Goal: Task Accomplishment & Management: Manage account settings

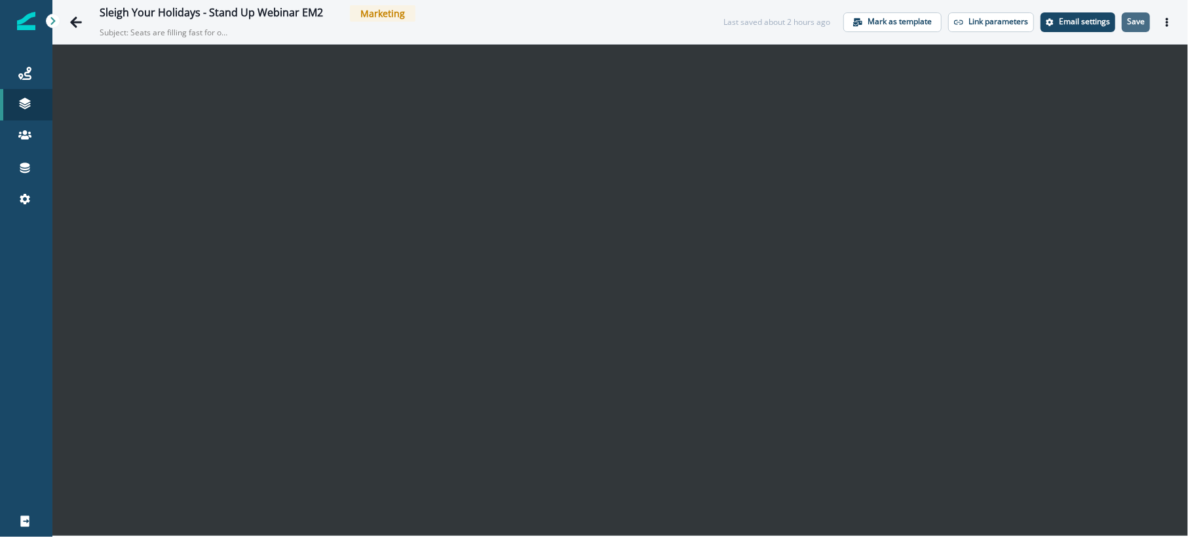
click at [1134, 18] on p "Save" at bounding box center [1136, 21] width 18 height 9
click at [1082, 22] on p "Email settings" at bounding box center [1084, 21] width 51 height 9
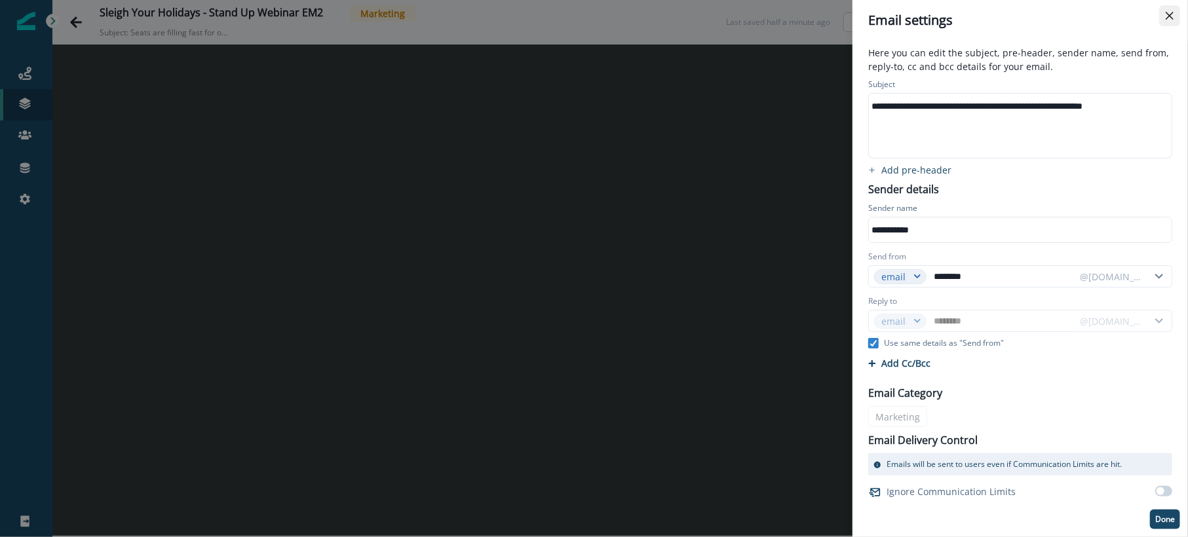
click at [1167, 17] on icon "Close" at bounding box center [1169, 16] width 8 height 8
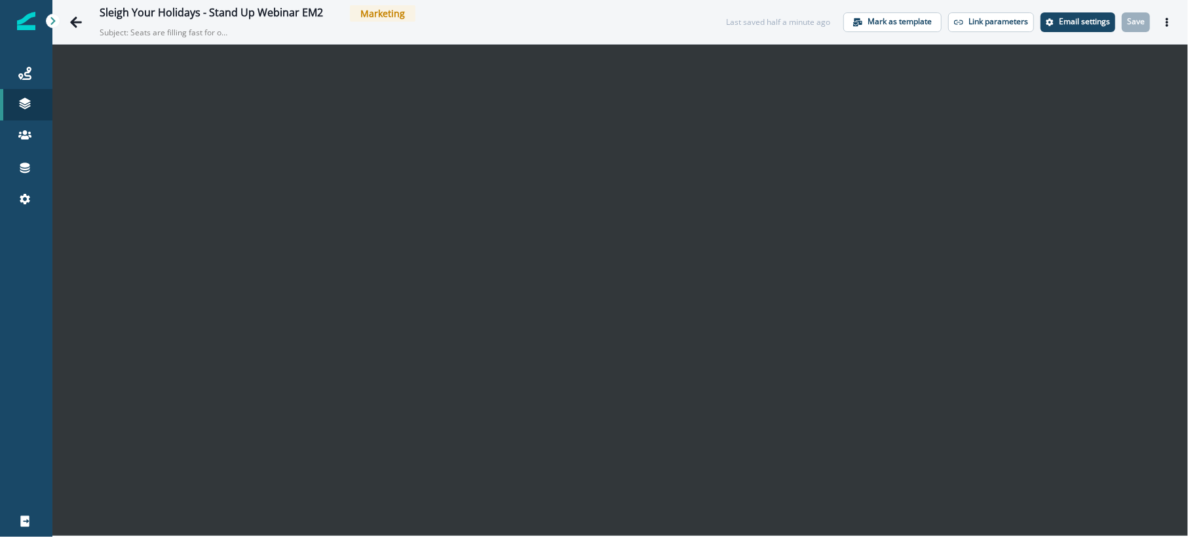
click at [1167, 18] on icon "Actions" at bounding box center [1166, 22] width 9 height 9
click at [567, 13] on div "Sleigh Your Holidays - Stand Up Webinar EM2 Marketing" at bounding box center [406, 13] width 612 height 16
click at [28, 68] on icon at bounding box center [24, 73] width 13 height 13
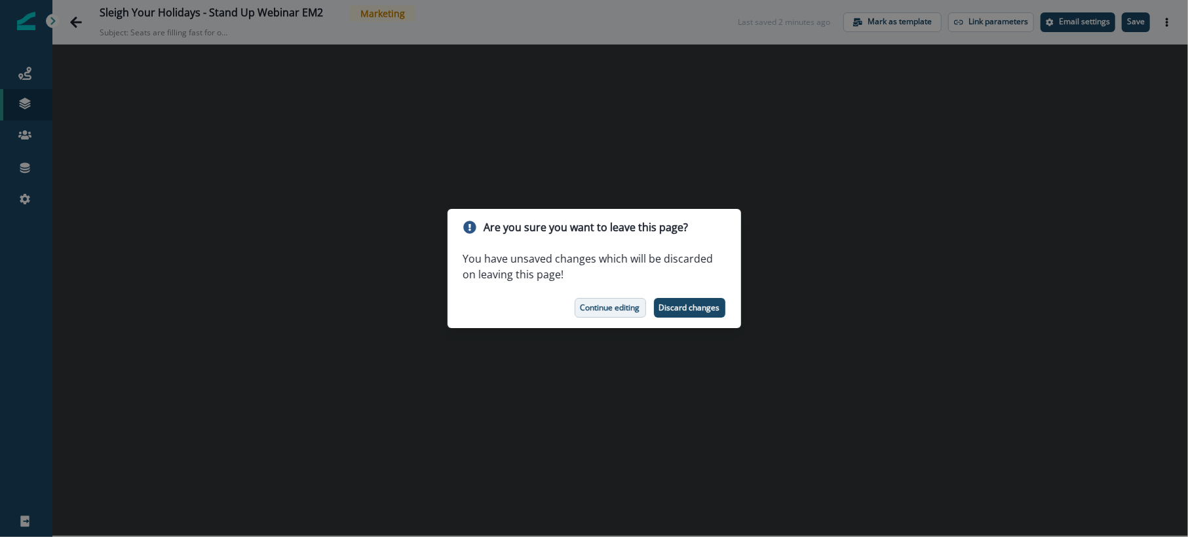
click at [600, 311] on p "Continue editing" at bounding box center [610, 307] width 60 height 9
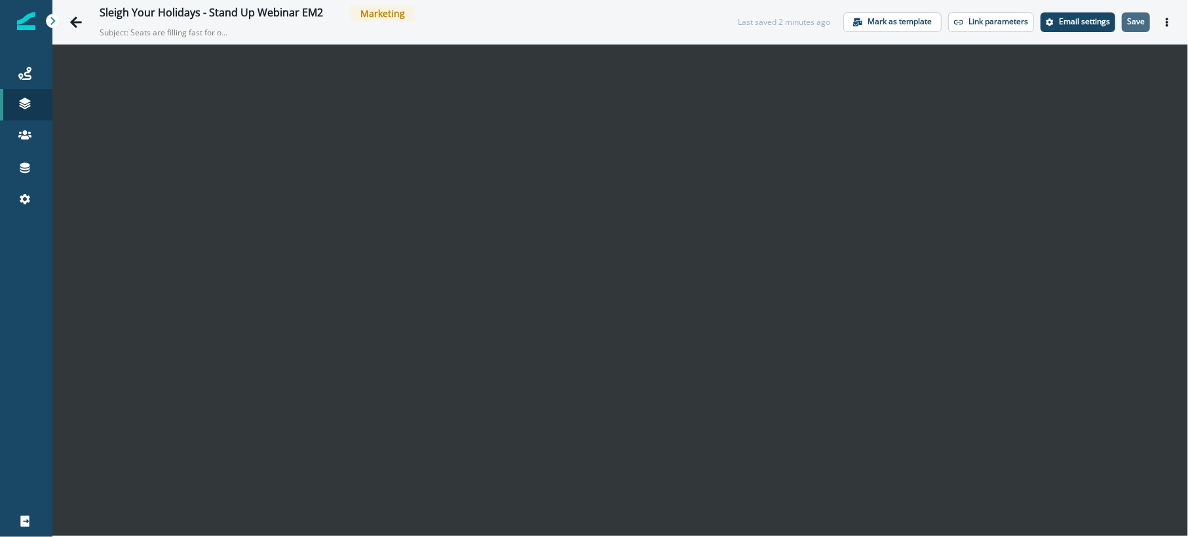
click at [1130, 19] on p "Save" at bounding box center [1136, 21] width 18 height 9
click at [1145, 11] on div "Sleigh Your Holidays - Stand Up Webinar EM2 Marketing Subject: Seats are fillin…" at bounding box center [619, 22] width 1135 height 44
click at [1142, 22] on p "Save" at bounding box center [1136, 21] width 18 height 9
click at [1146, 15] on button "Save" at bounding box center [1136, 22] width 28 height 20
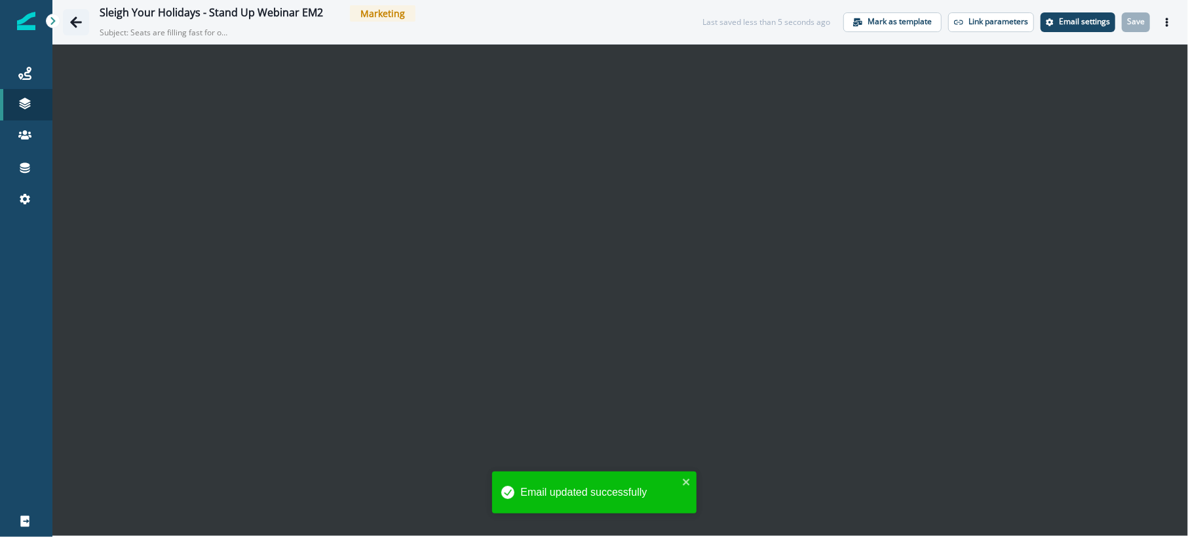
click at [79, 22] on icon "Go back" at bounding box center [76, 21] width 12 height 11
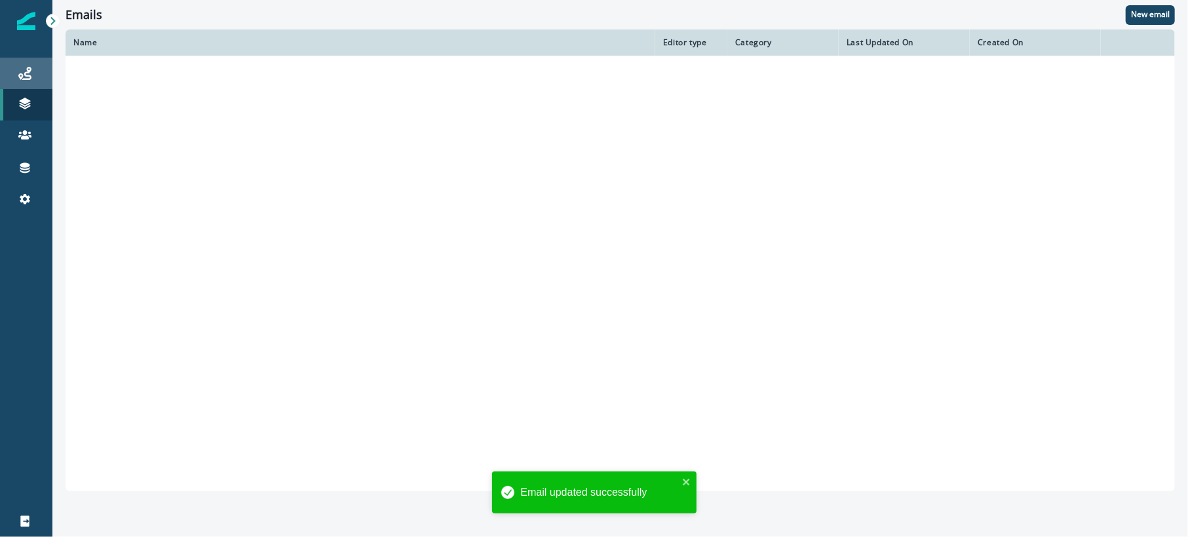
click at [31, 62] on link "Journeys" at bounding box center [26, 73] width 52 height 31
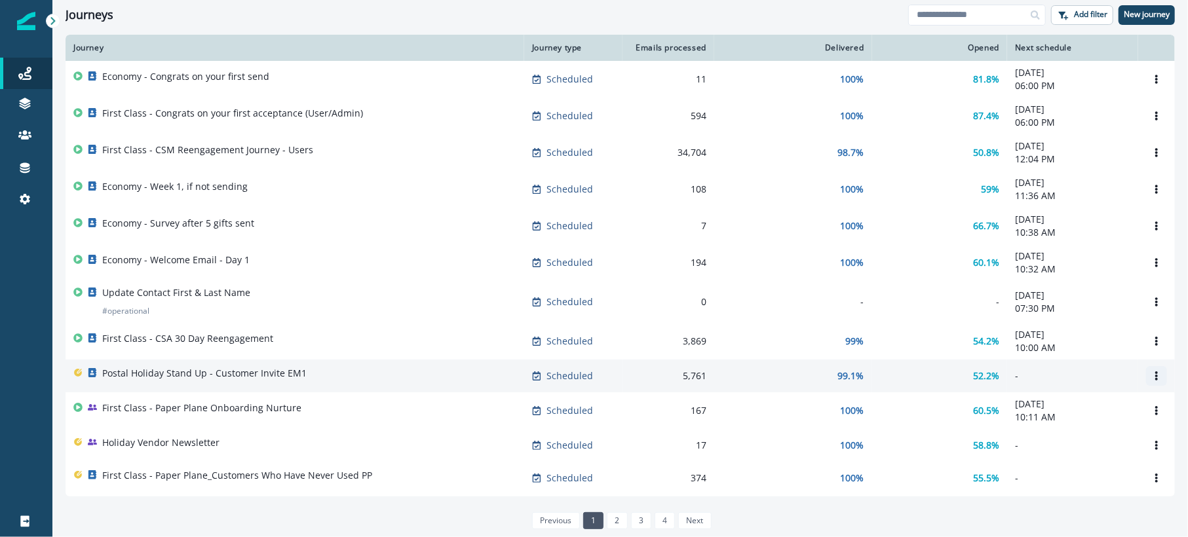
click at [1155, 379] on icon "Options" at bounding box center [1156, 375] width 3 height 9
click at [1033, 411] on button "Clone" at bounding box center [1080, 411] width 145 height 21
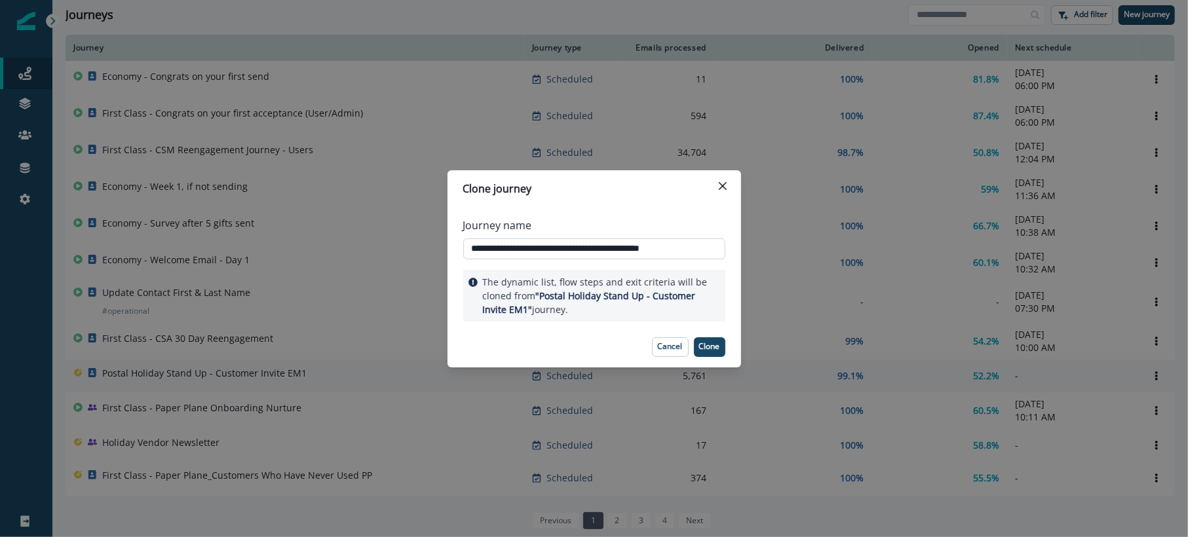
drag, startPoint x: 667, startPoint y: 249, endPoint x: 713, endPoint y: 252, distance: 45.9
click at [713, 252] on input "**********" at bounding box center [594, 248] width 262 height 21
type input "**********"
click at [716, 340] on button "Clone" at bounding box center [709, 347] width 31 height 20
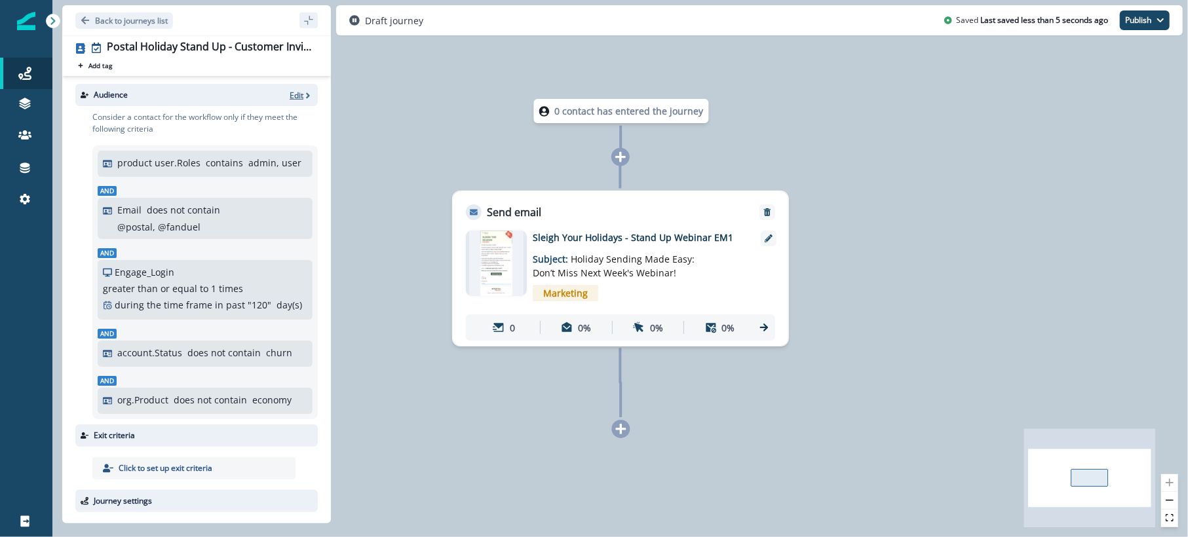
click at [290, 99] on p "Edit" at bounding box center [297, 95] width 14 height 11
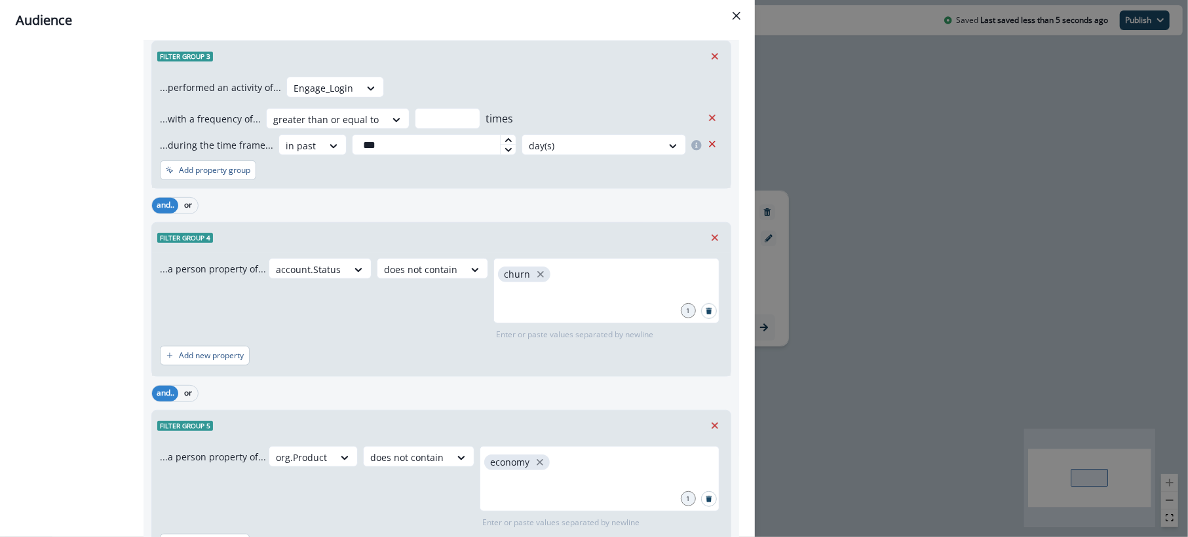
scroll to position [558, 0]
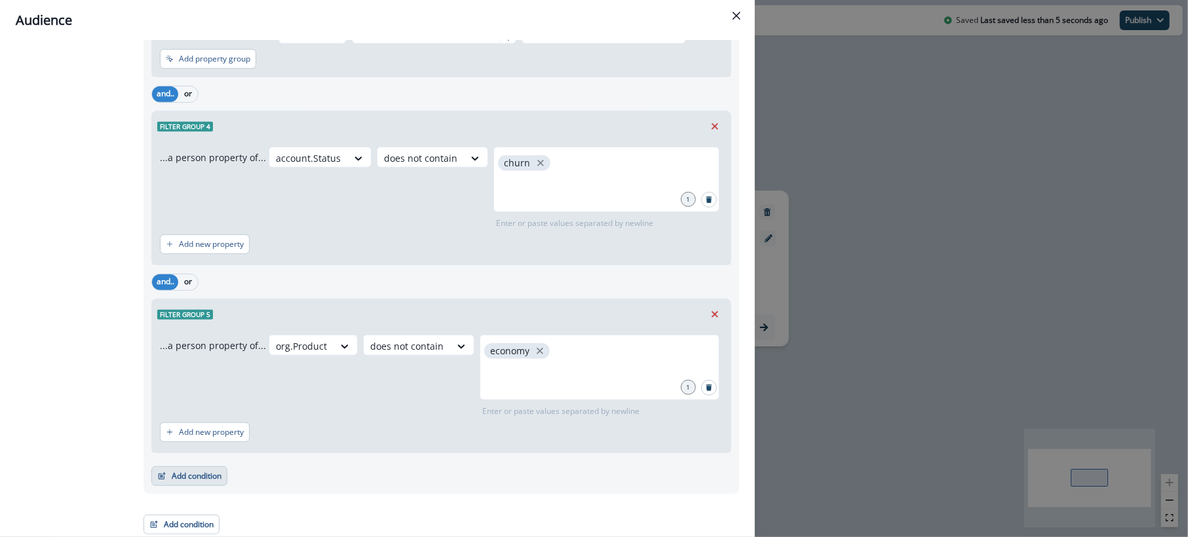
click at [212, 470] on button "Add condition" at bounding box center [189, 476] width 76 height 20
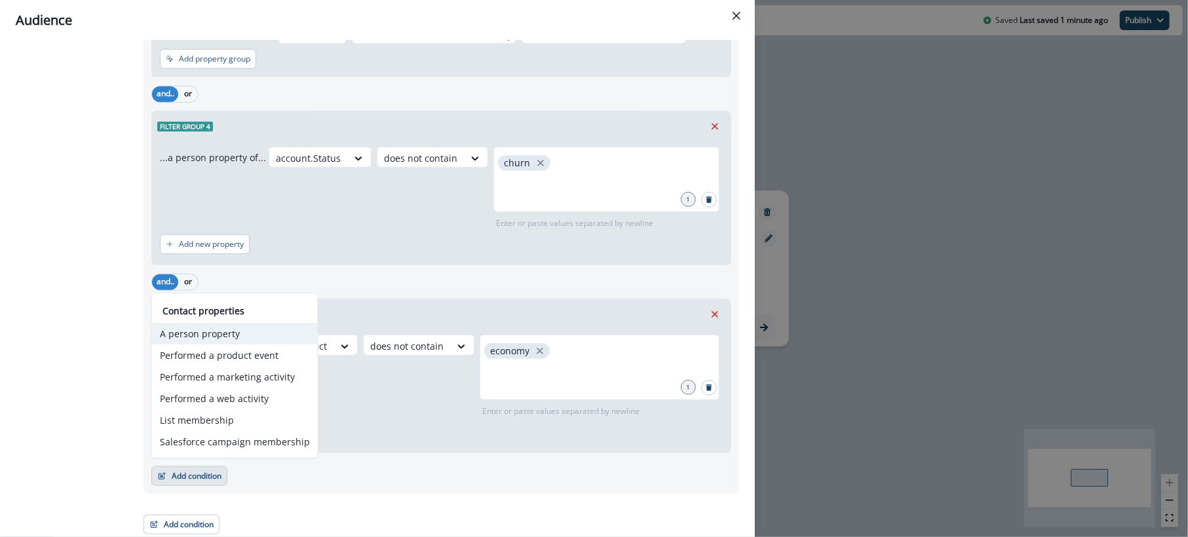
click at [204, 331] on button "A person property" at bounding box center [235, 334] width 166 height 22
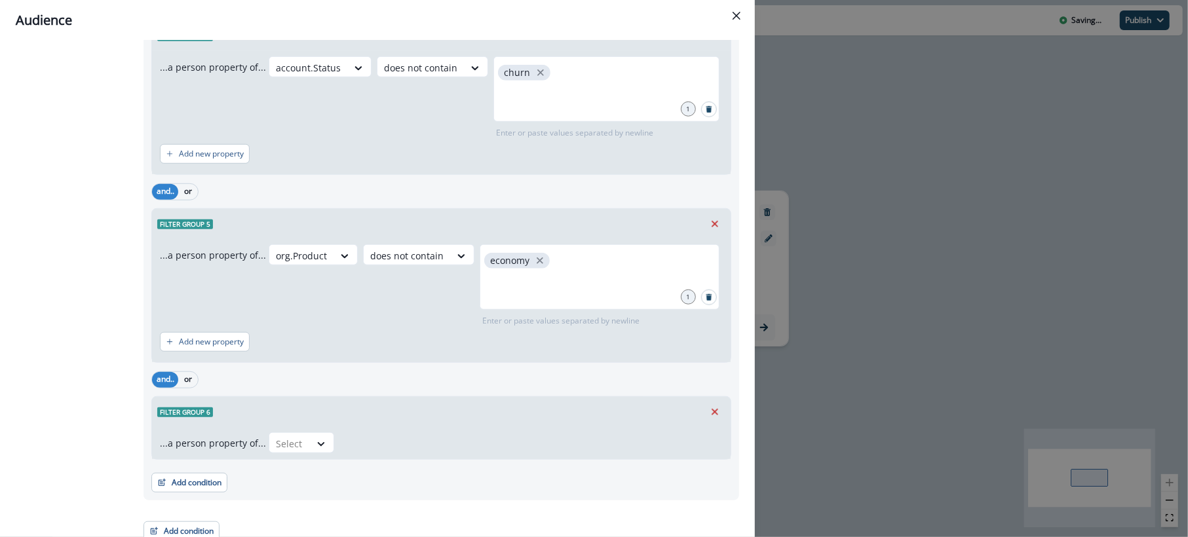
scroll to position [655, 0]
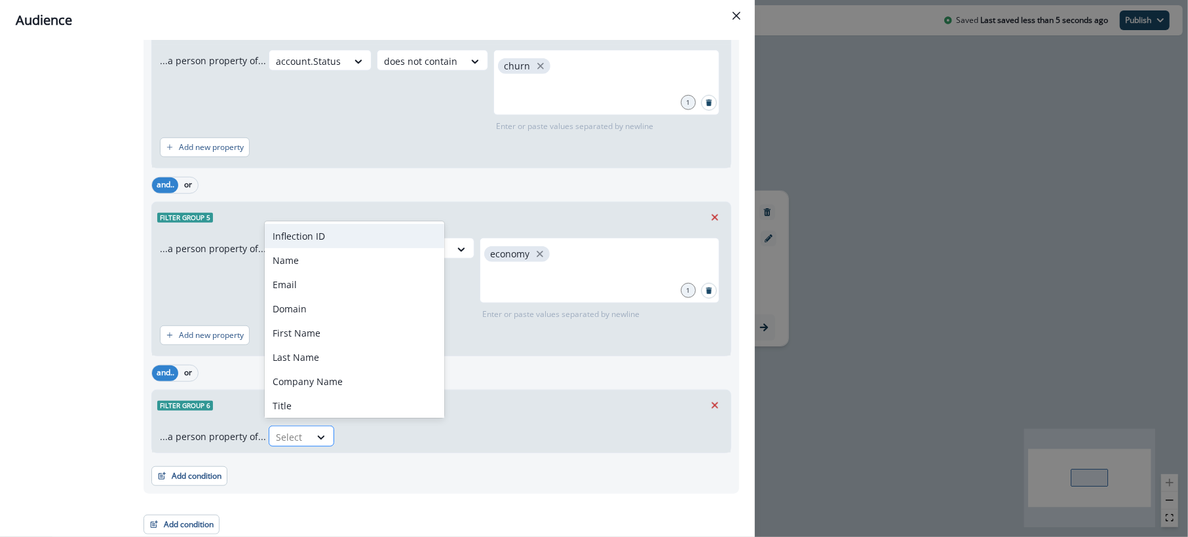
click at [302, 434] on div "Select" at bounding box center [289, 437] width 41 height 22
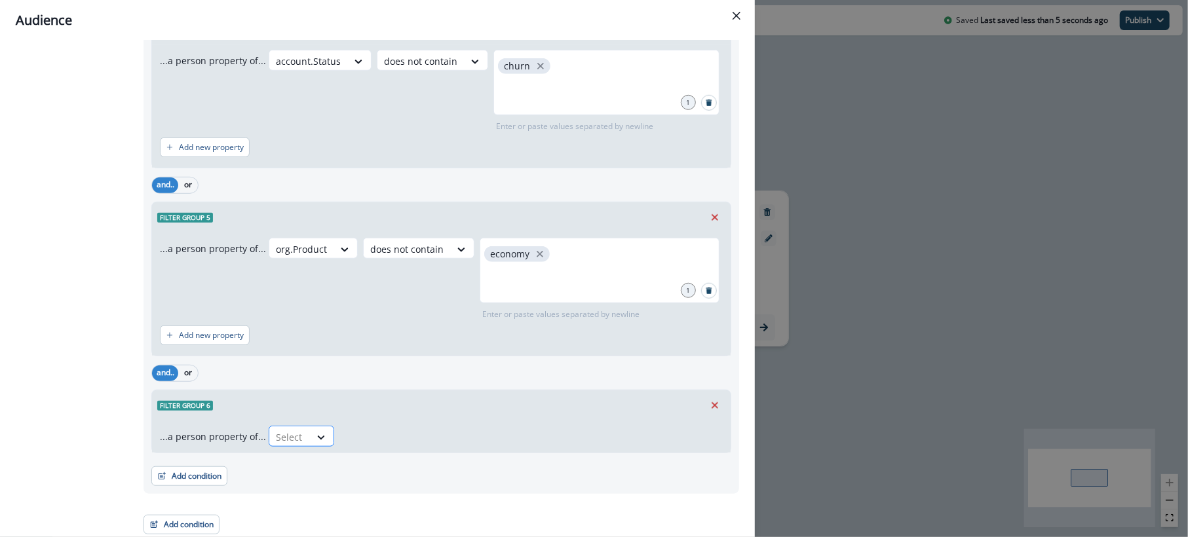
click at [302, 434] on div "Select" at bounding box center [289, 437] width 41 height 22
click at [711, 403] on icon "Remove" at bounding box center [714, 405] width 7 height 7
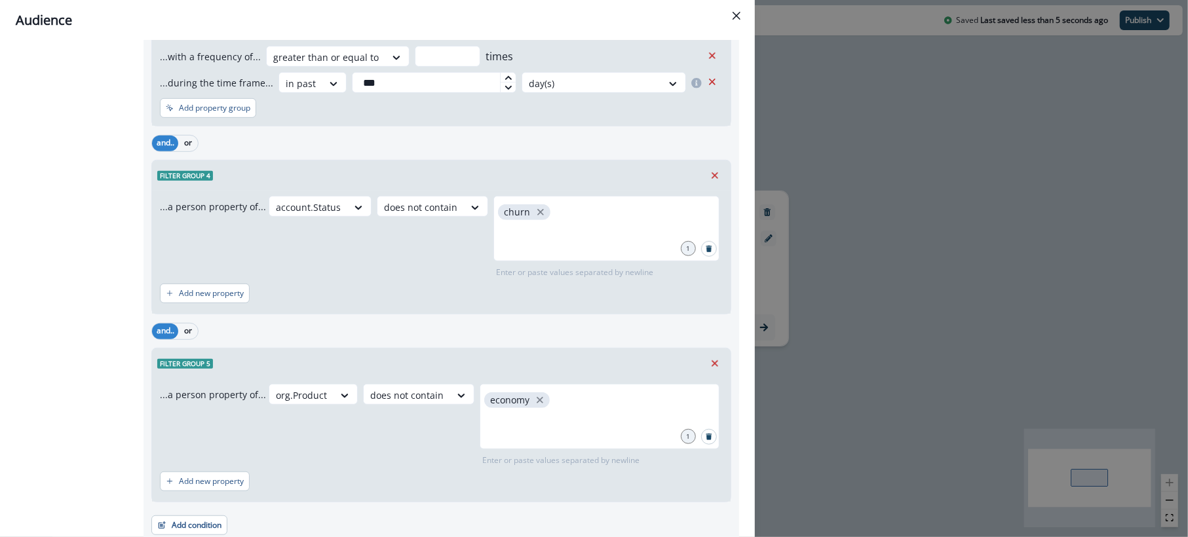
scroll to position [558, 0]
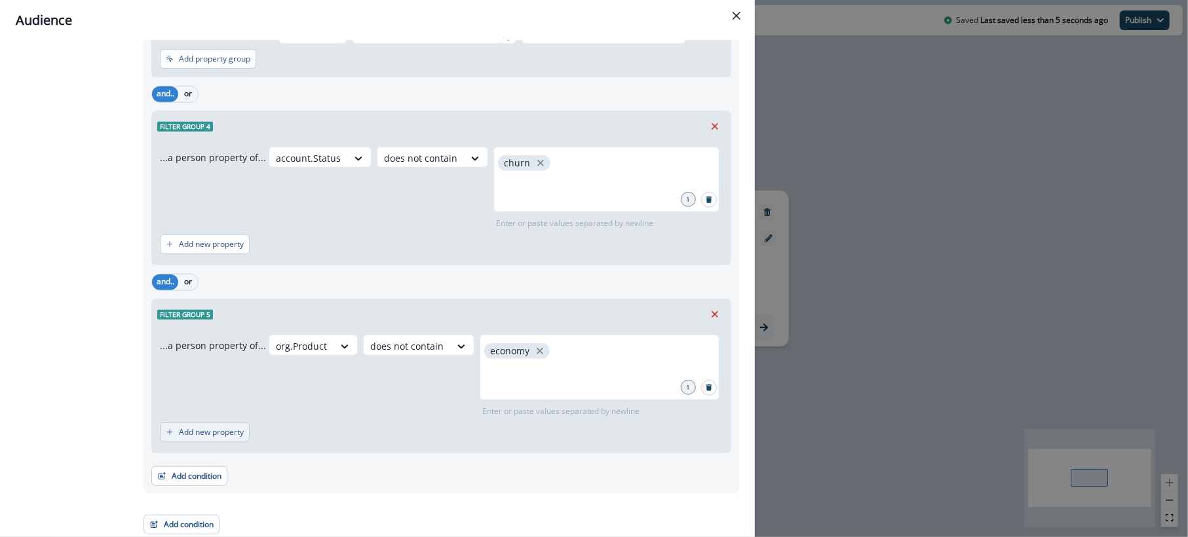
click at [214, 430] on p "Add new property" at bounding box center [211, 432] width 65 height 9
click at [370, 354] on div at bounding box center [406, 346] width 73 height 16
click at [297, 442] on div "Select" at bounding box center [456, 438] width 492 height 21
click at [702, 434] on button "Remove" at bounding box center [712, 438] width 21 height 20
click at [170, 467] on button "Add condition" at bounding box center [189, 476] width 76 height 20
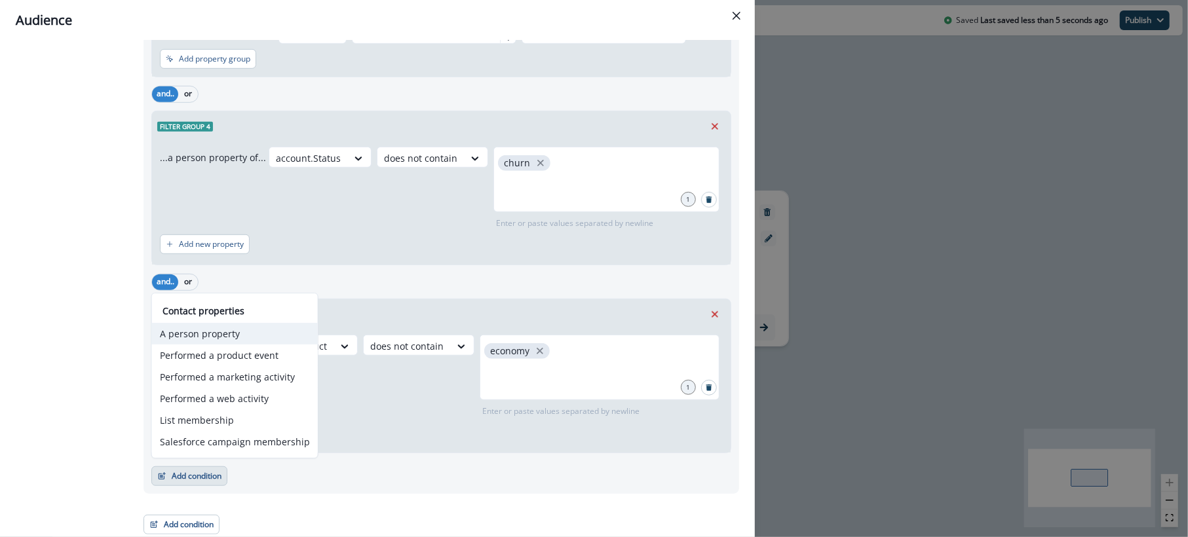
click at [186, 329] on button "A person property" at bounding box center [235, 334] width 166 height 22
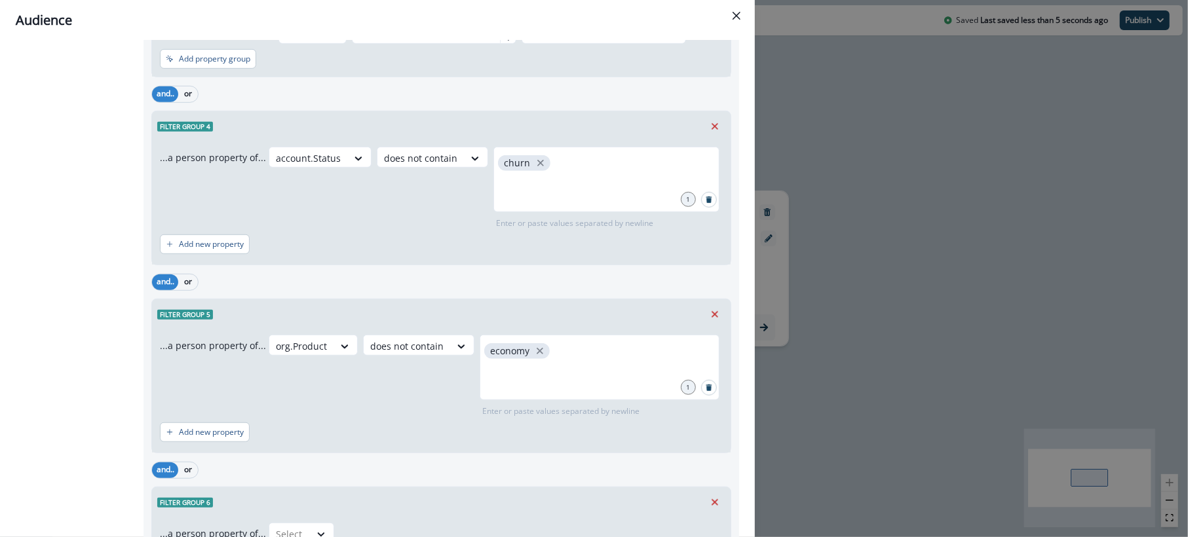
scroll to position [655, 0]
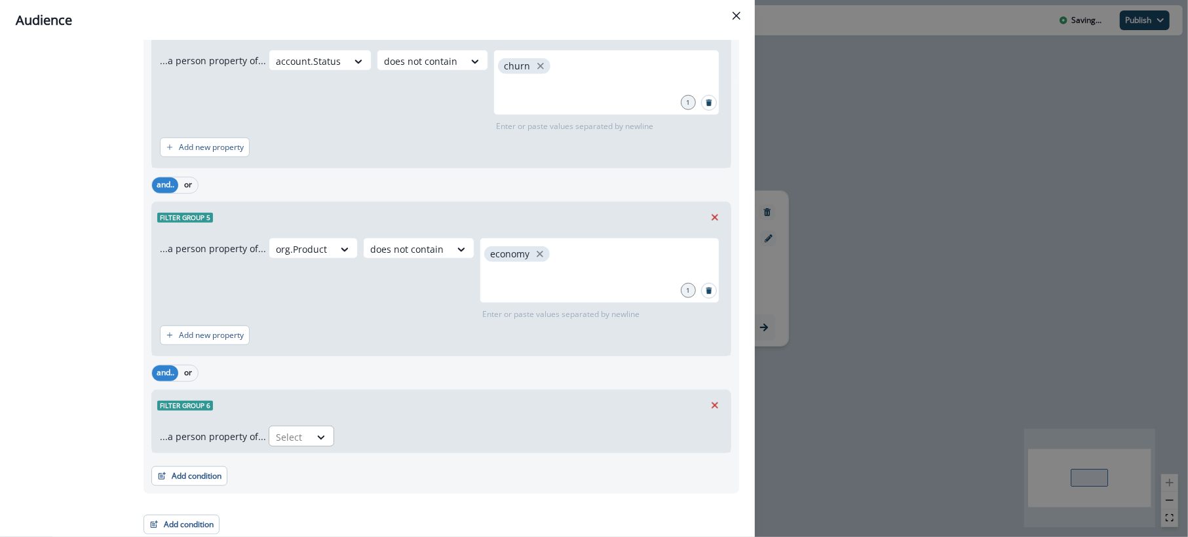
click at [297, 436] on div at bounding box center [290, 437] width 28 height 16
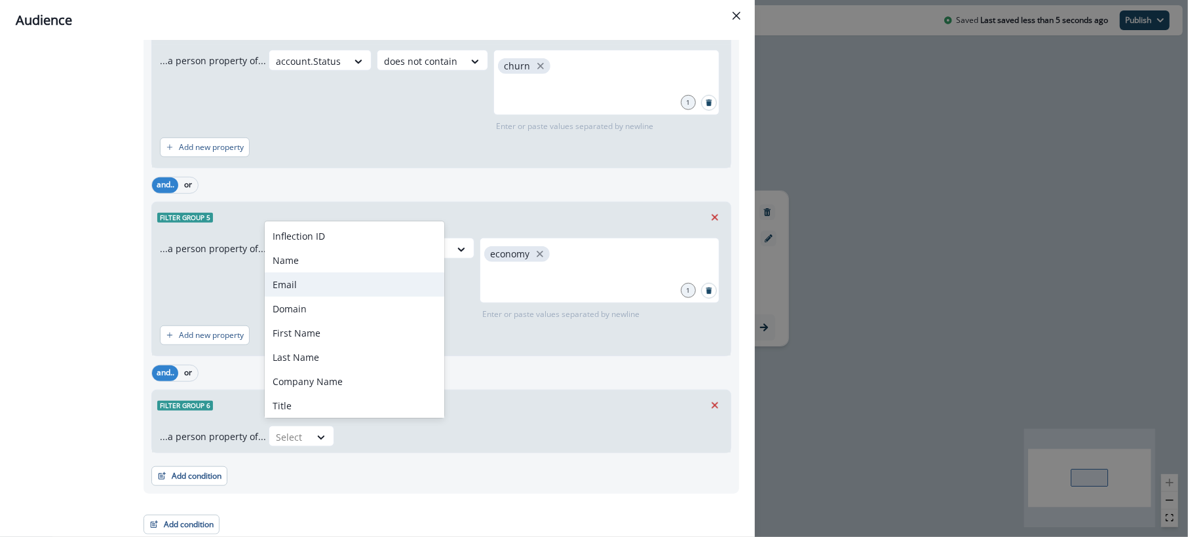
click at [322, 286] on div "Email" at bounding box center [354, 285] width 179 height 24
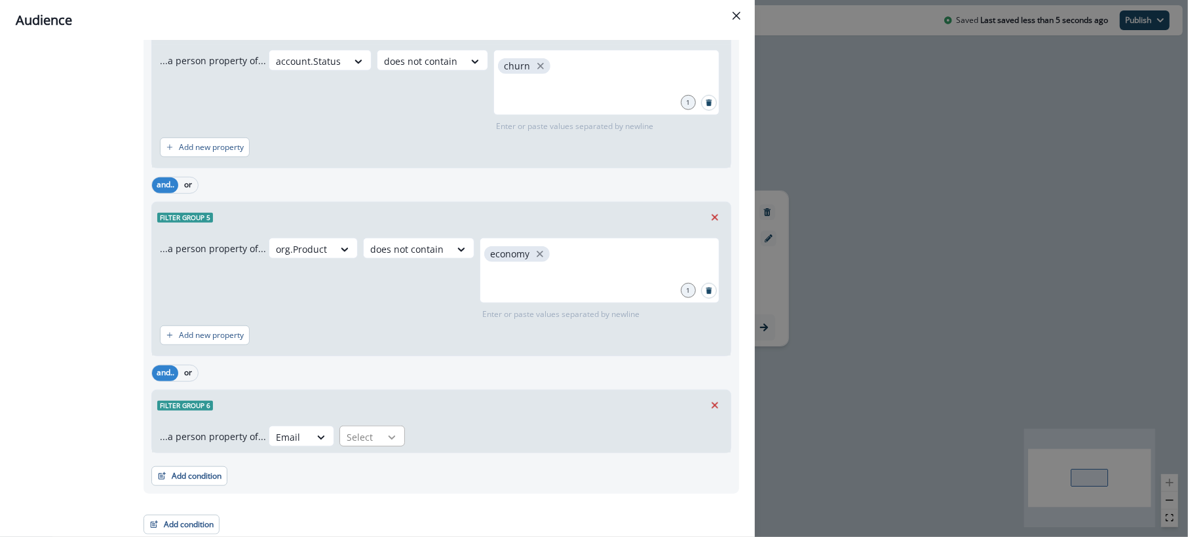
click at [381, 439] on div at bounding box center [392, 437] width 22 height 13
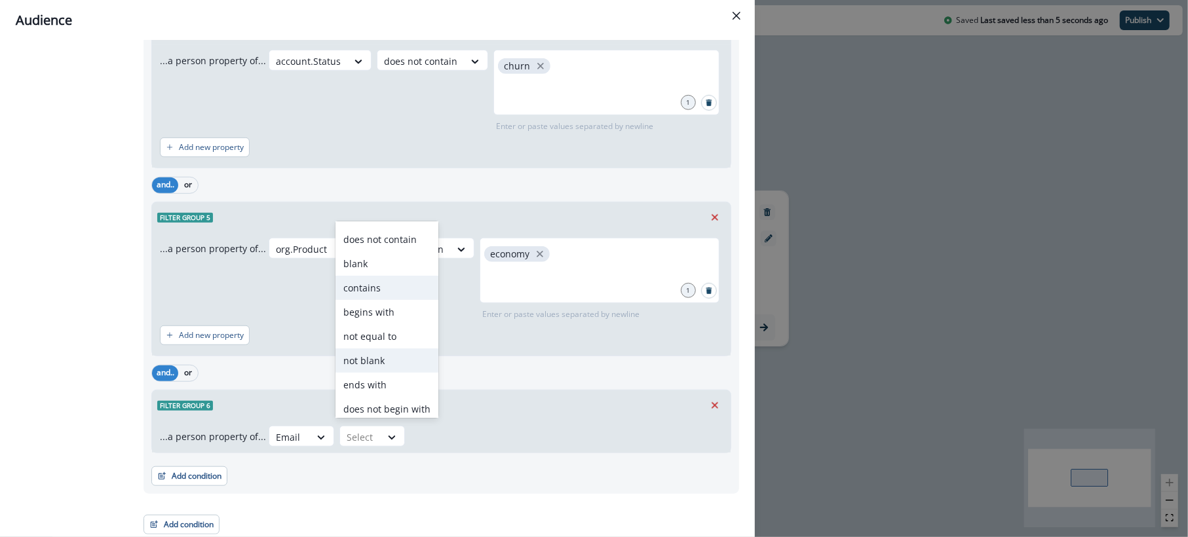
scroll to position [51, 0]
click at [391, 331] on div "not equal to" at bounding box center [386, 330] width 103 height 24
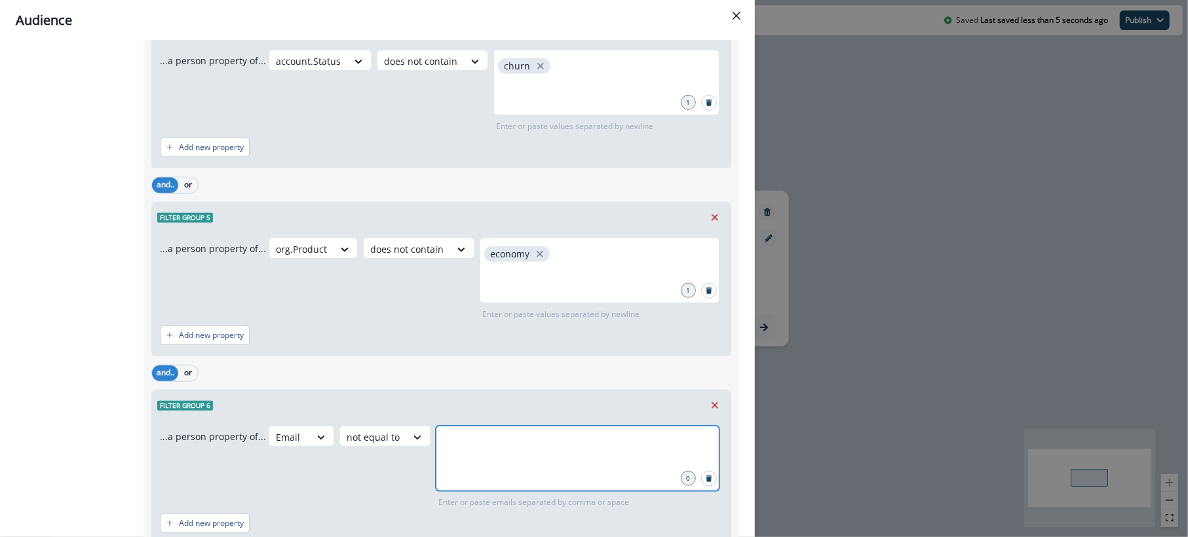
click at [467, 447] on input "text" at bounding box center [578, 442] width 280 height 26
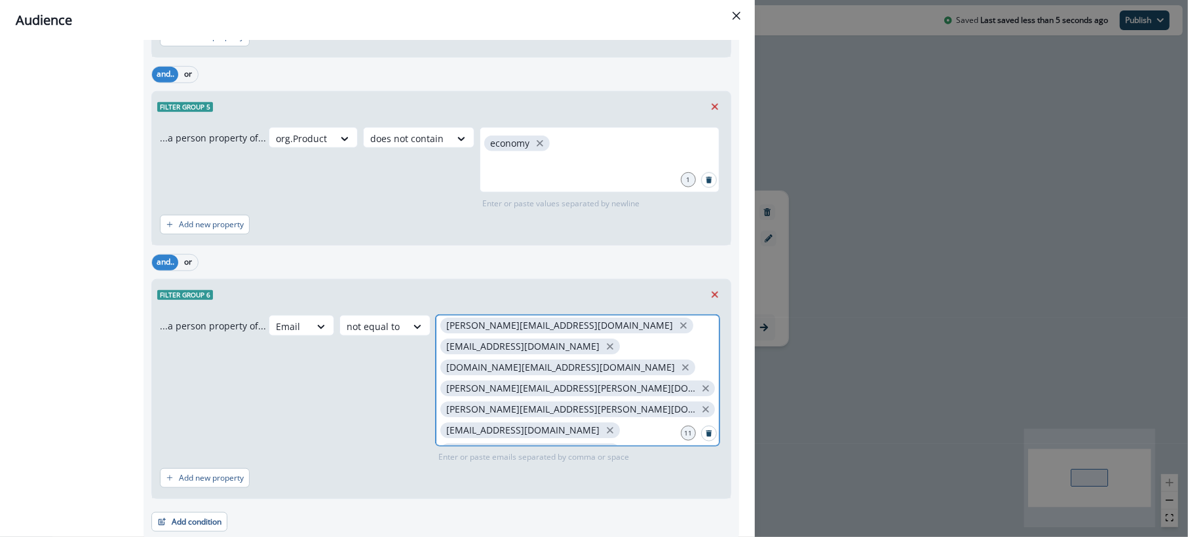
scroll to position [69, 0]
click at [624, 480] on input "text" at bounding box center [578, 493] width 280 height 26
click at [609, 480] on input "text" at bounding box center [578, 493] width 280 height 26
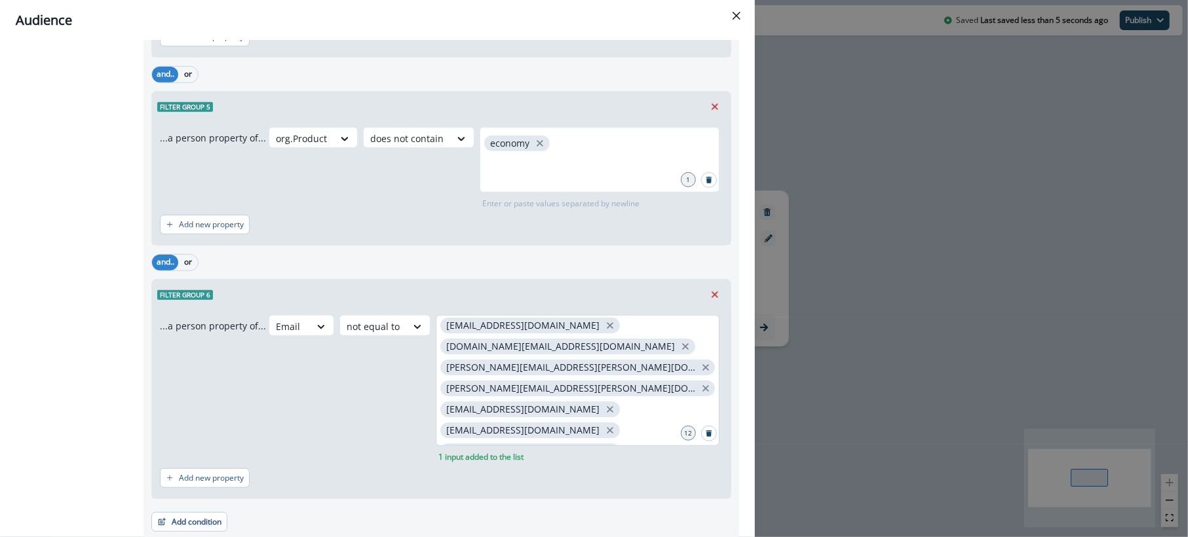
click at [606, 432] on div "[PERSON_NAME][EMAIL_ADDRESS][PERSON_NAME] [EMAIL_ADDRESS][DOMAIN_NAME] [PERSON_…" at bounding box center [578, 380] width 284 height 131
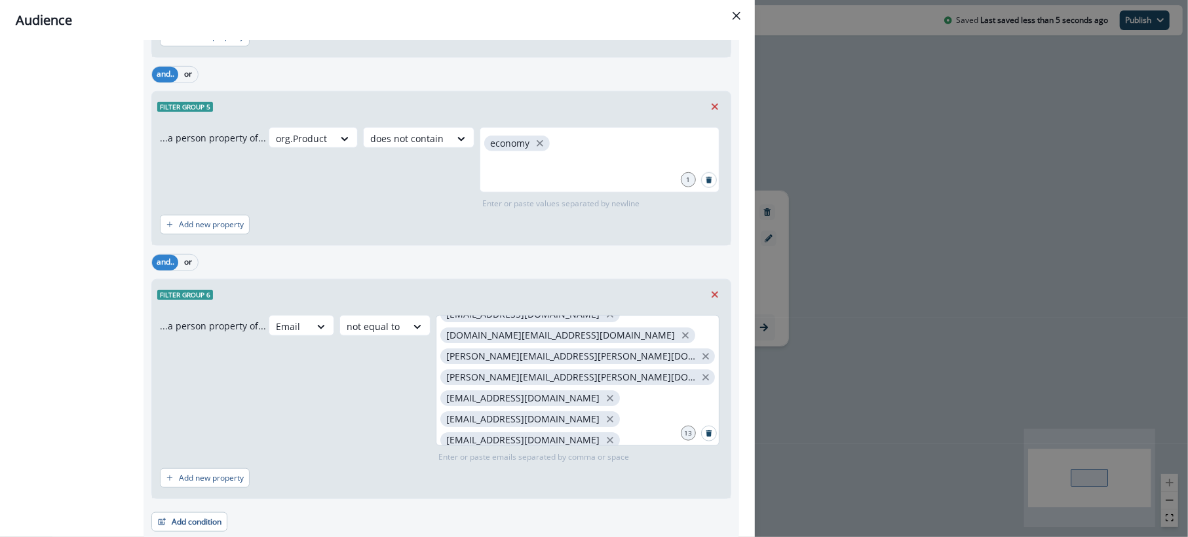
click at [613, 427] on div "[PERSON_NAME][EMAIL_ADDRESS][PERSON_NAME] [EMAIL_ADDRESS][DOMAIN_NAME] [PERSON_…" at bounding box center [578, 380] width 284 height 131
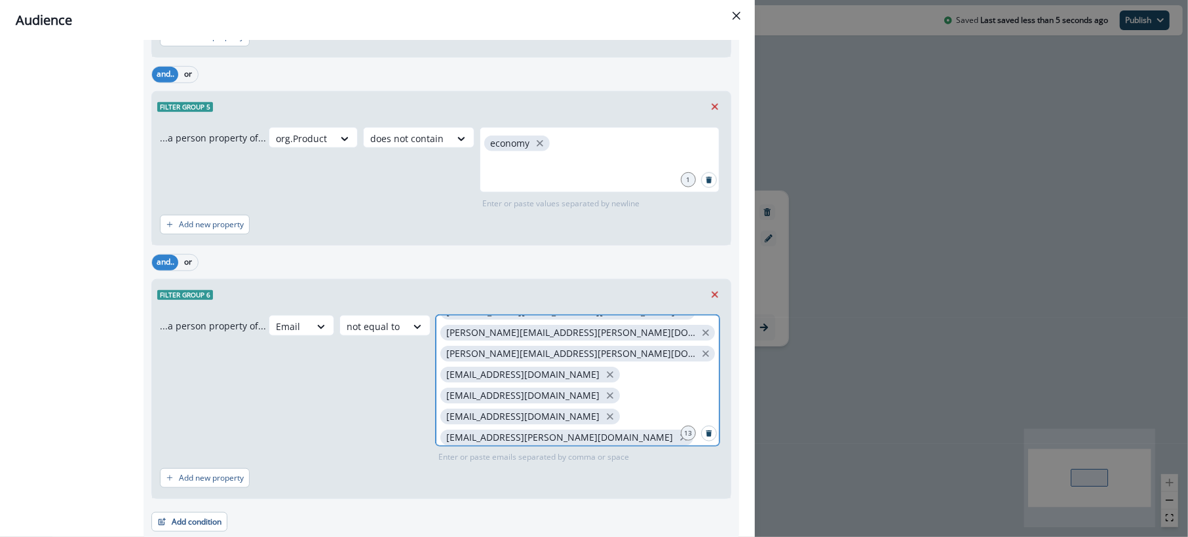
scroll to position [111, 0]
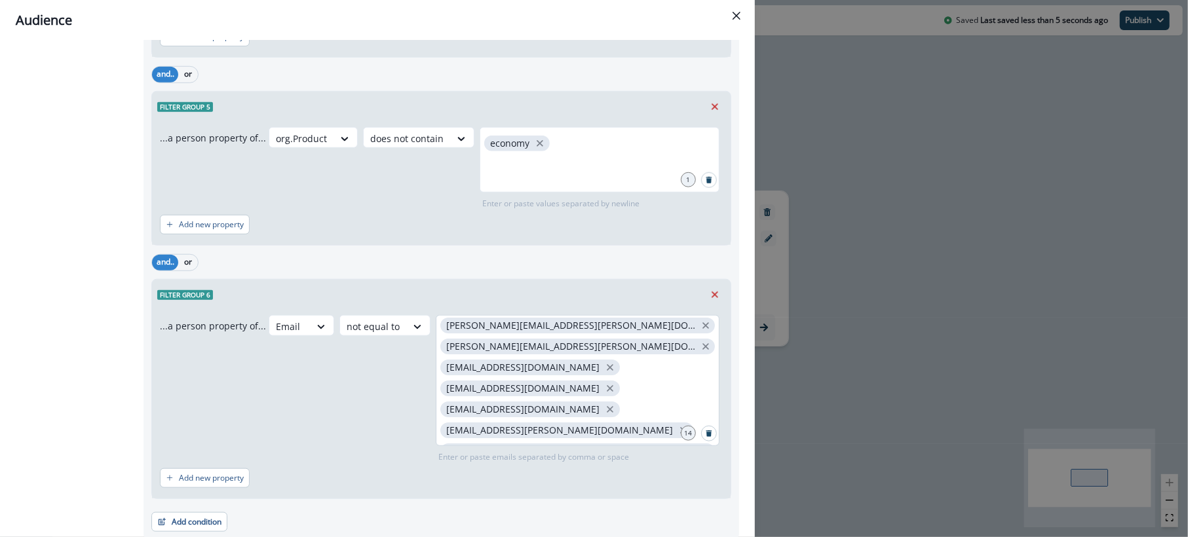
click at [615, 428] on div "[PERSON_NAME][EMAIL_ADDRESS][PERSON_NAME] [EMAIL_ADDRESS][DOMAIN_NAME] [PERSON_…" at bounding box center [578, 380] width 284 height 131
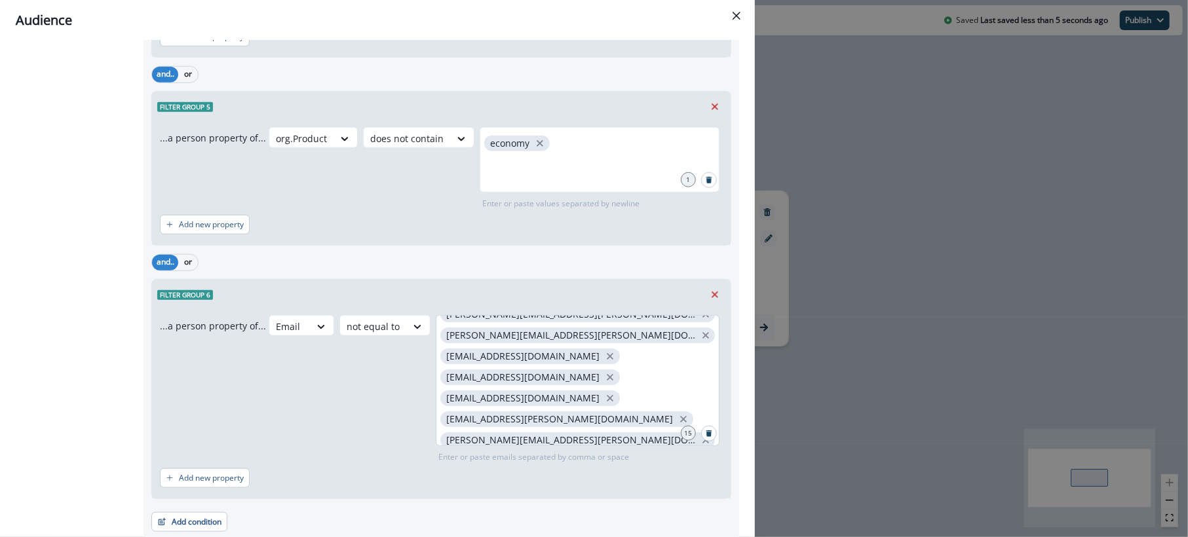
click at [585, 429] on div "[PERSON_NAME][EMAIL_ADDRESS][PERSON_NAME] [EMAIL_ADDRESS][DOMAIN_NAME] [PERSON_…" at bounding box center [578, 380] width 284 height 131
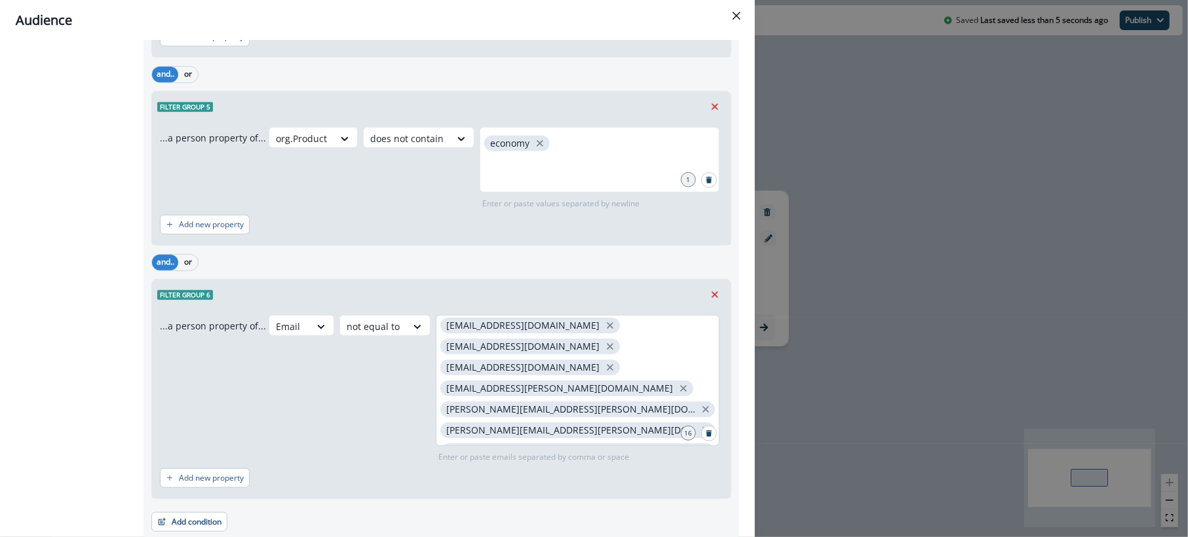
click at [613, 421] on div "[PERSON_NAME][EMAIL_ADDRESS][PERSON_NAME] [EMAIL_ADDRESS][DOMAIN_NAME] [PERSON_…" at bounding box center [578, 380] width 284 height 131
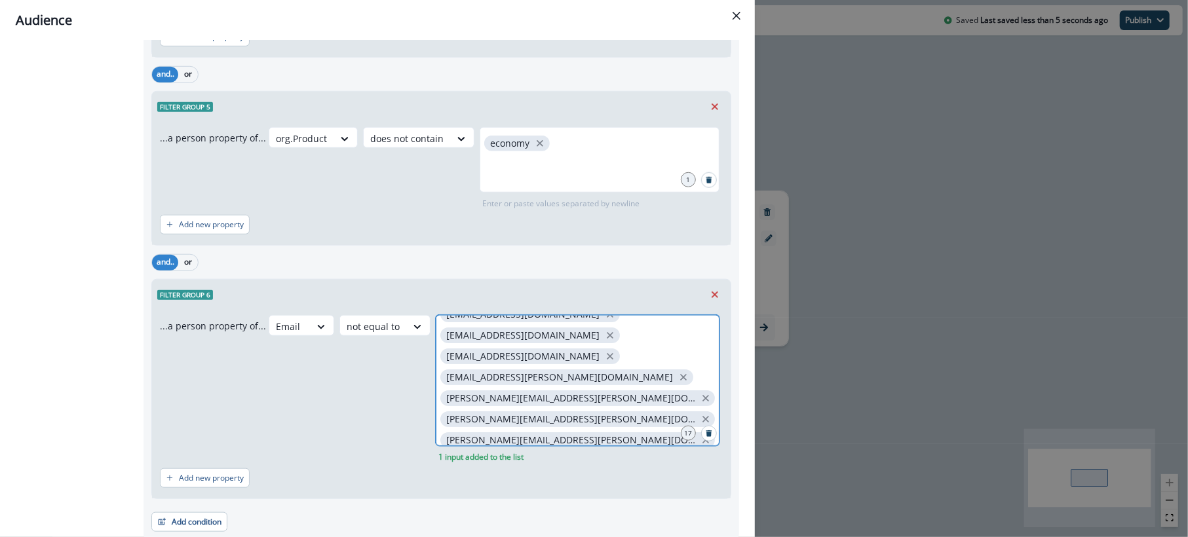
scroll to position [195, 0]
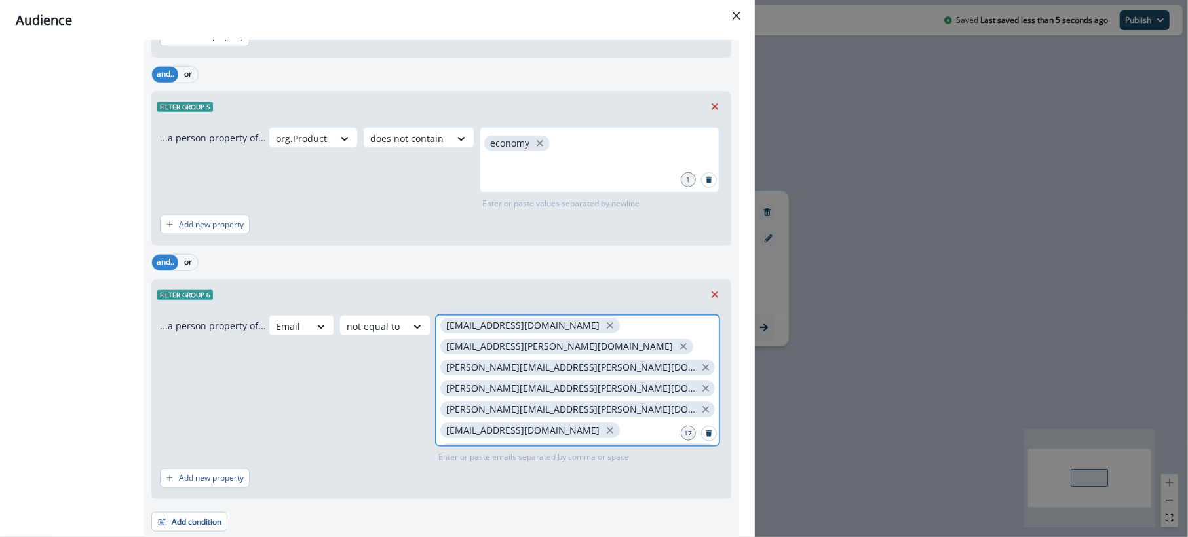
click at [525, 480] on input "text" at bounding box center [578, 493] width 280 height 26
click at [563, 501] on input "text" at bounding box center [578, 514] width 280 height 26
click at [599, 423] on div "[PERSON_NAME][EMAIL_ADDRESS][PERSON_NAME] [EMAIL_ADDRESS][DOMAIN_NAME] [PERSON_…" at bounding box center [578, 380] width 284 height 131
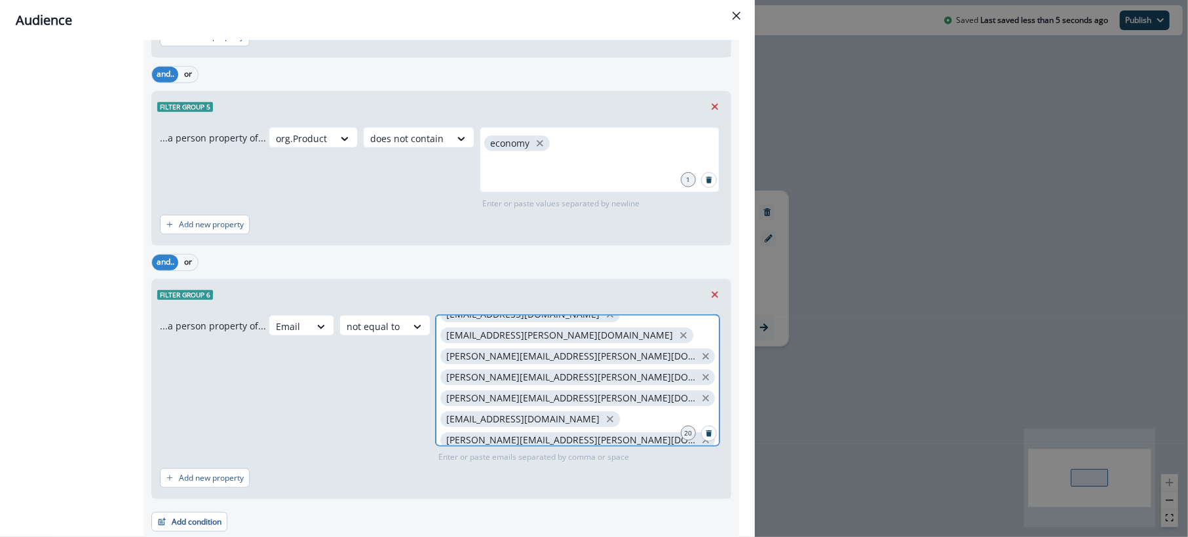
scroll to position [236, 0]
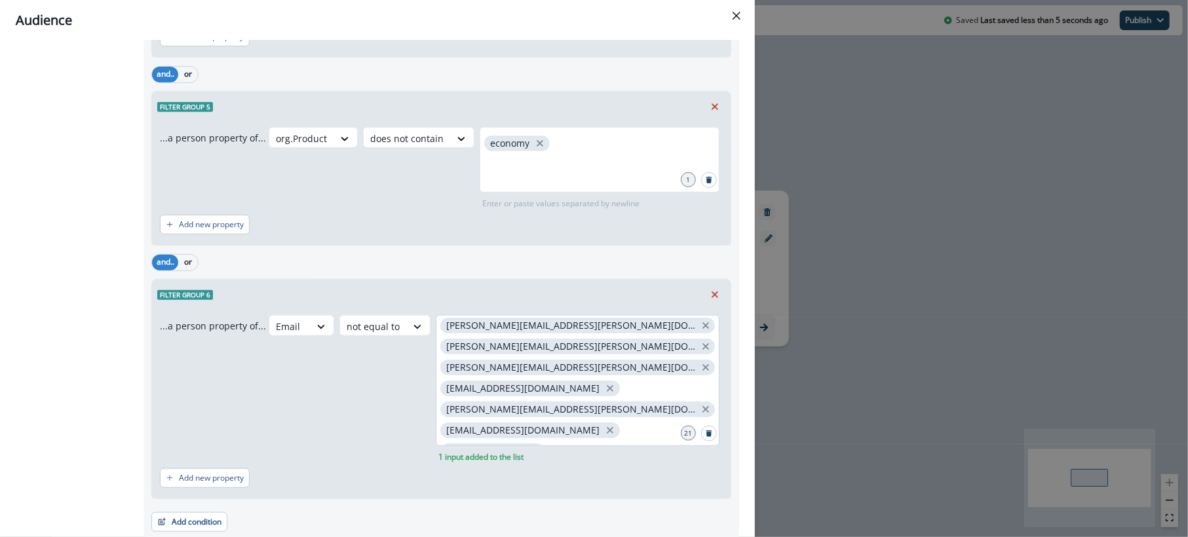
click at [622, 428] on div "[PERSON_NAME][EMAIL_ADDRESS][PERSON_NAME] [EMAIL_ADDRESS][DOMAIN_NAME] [PERSON_…" at bounding box center [578, 380] width 284 height 131
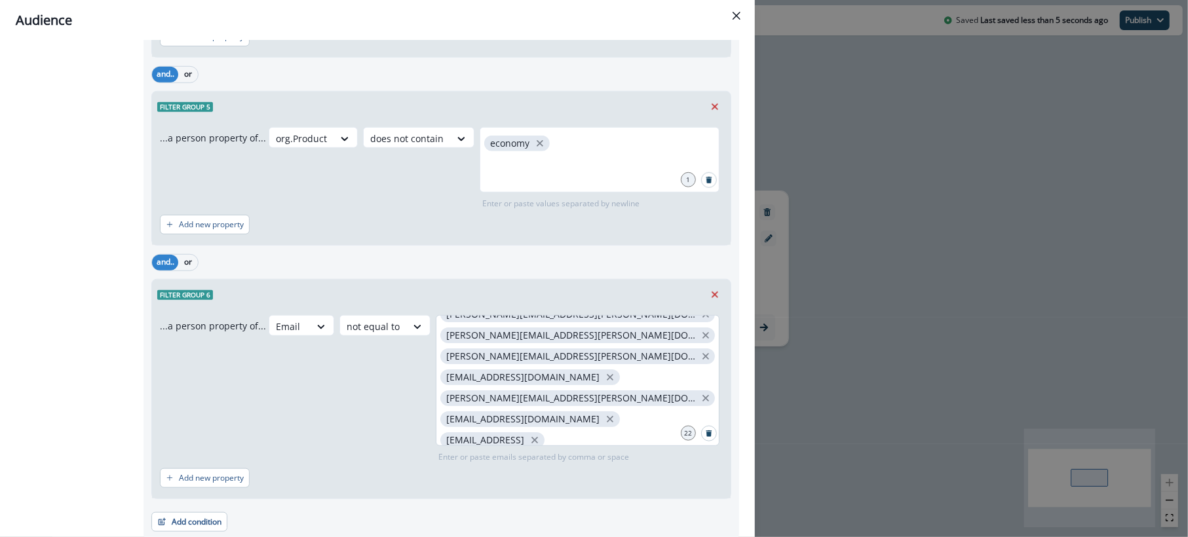
click at [599, 436] on div "[PERSON_NAME][EMAIL_ADDRESS][PERSON_NAME] [EMAIL_ADDRESS][DOMAIN_NAME] [PERSON_…" at bounding box center [578, 380] width 284 height 131
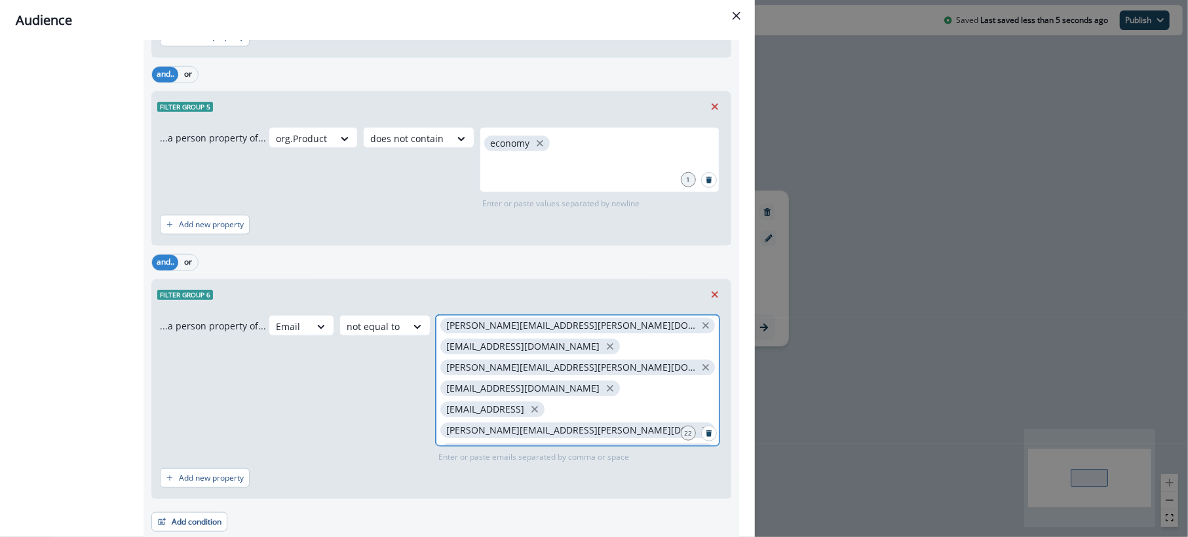
scroll to position [812, 0]
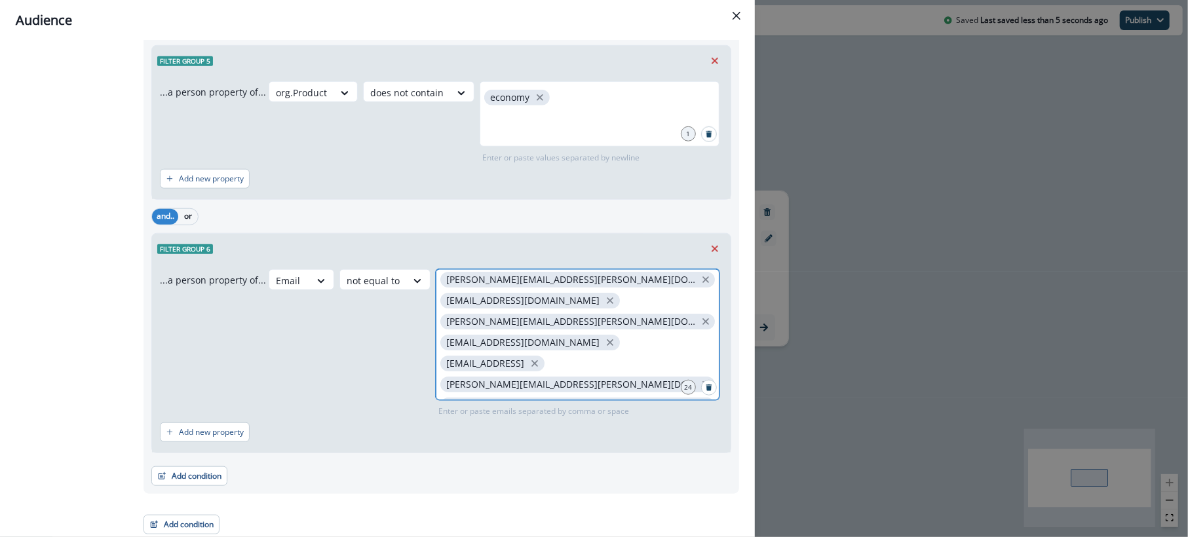
click at [580, 497] on input "text" at bounding box center [578, 510] width 280 height 26
click at [736, 444] on div "Preview dynamic list All contact s who have, Outer group 1 Filter group 1 AND F…" at bounding box center [377, 289] width 755 height 497
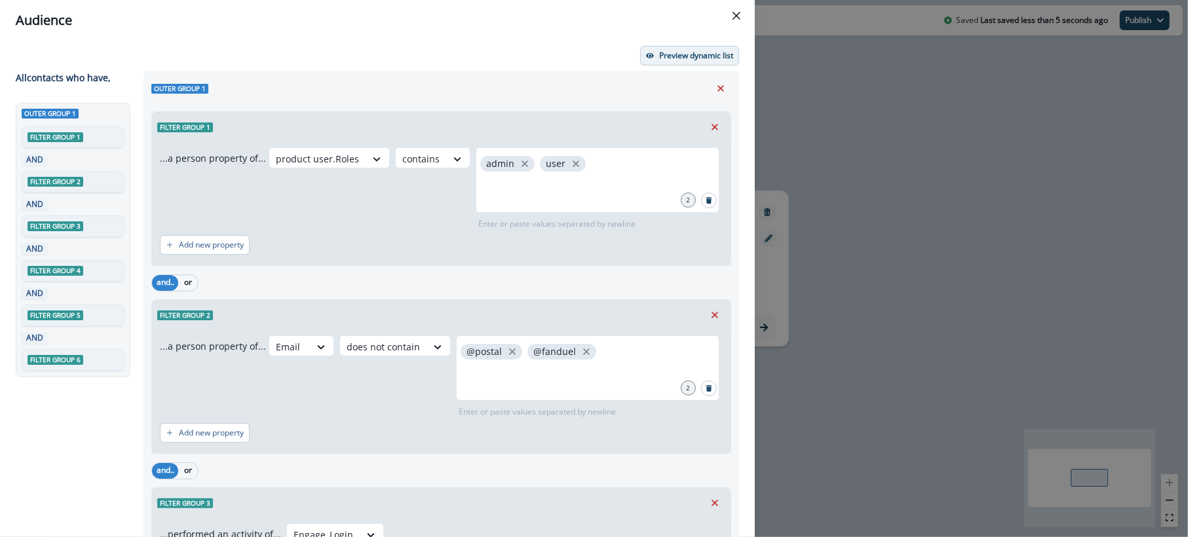
click at [647, 48] on button "Preview dynamic list" at bounding box center [689, 56] width 99 height 20
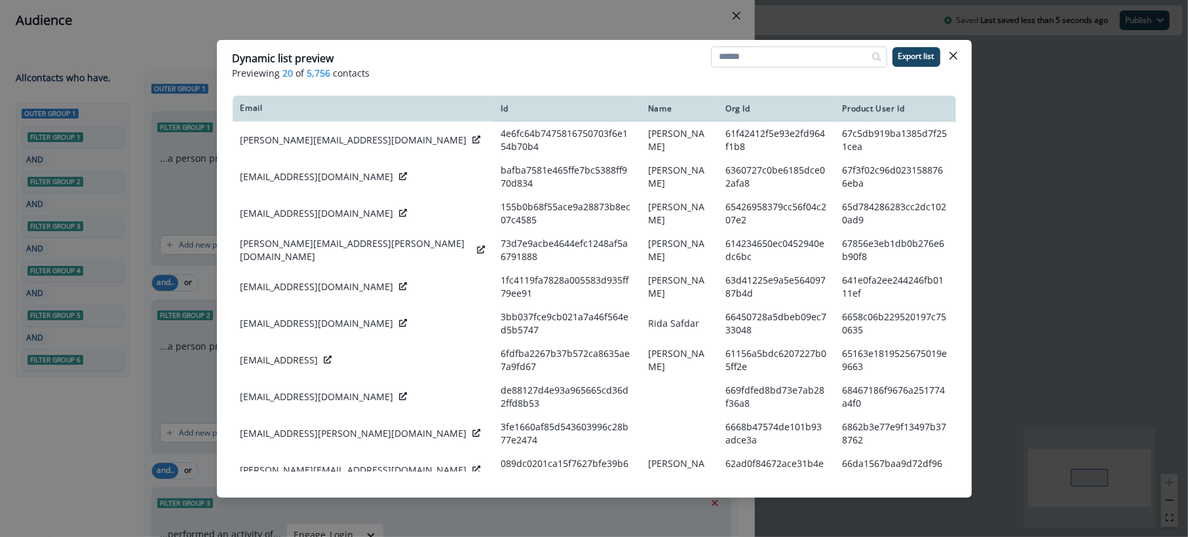
click at [793, 65] on input at bounding box center [799, 57] width 176 height 21
paste input "**********"
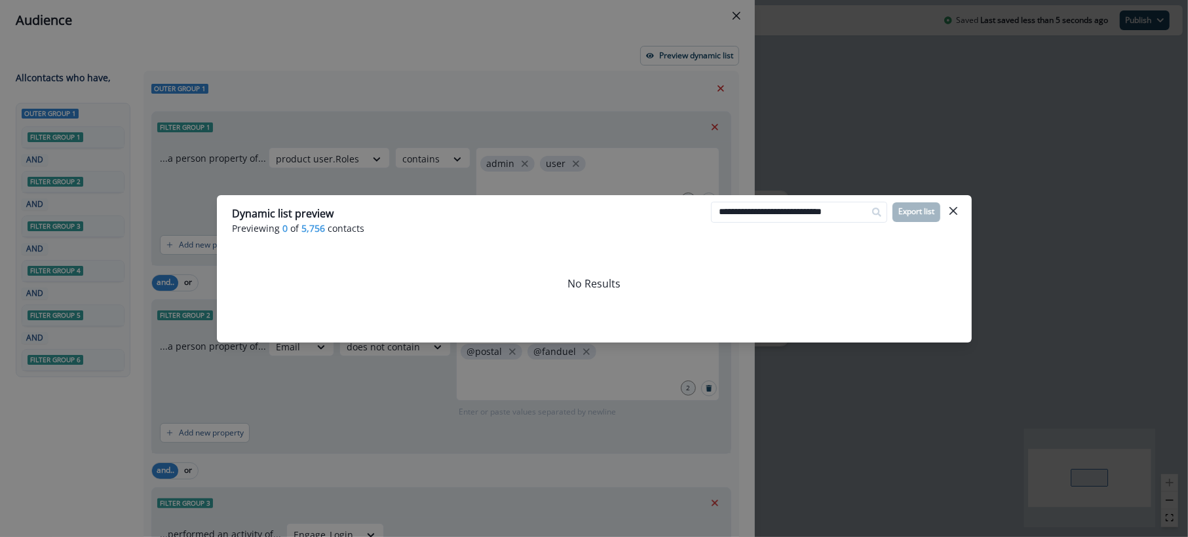
scroll to position [0, 1]
type input "**********"
click at [960, 208] on button "Close" at bounding box center [953, 210] width 21 height 21
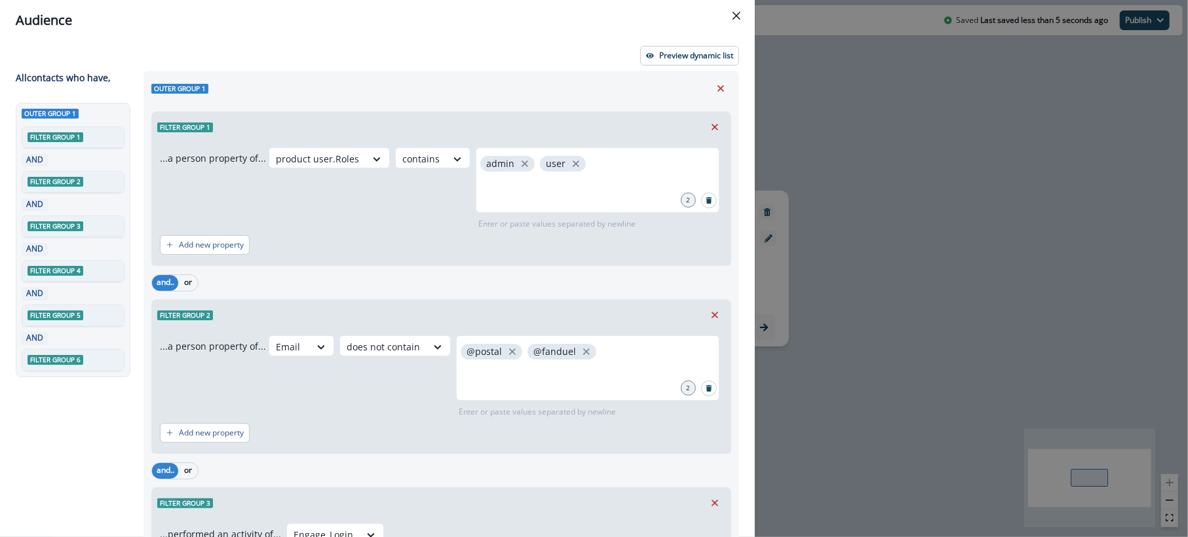
drag, startPoint x: 438, startPoint y: 48, endPoint x: 448, endPoint y: 45, distance: 10.8
click at [438, 48] on div "Preview dynamic list" at bounding box center [377, 56] width 723 height 20
click at [728, 18] on button "Close" at bounding box center [736, 15] width 21 height 21
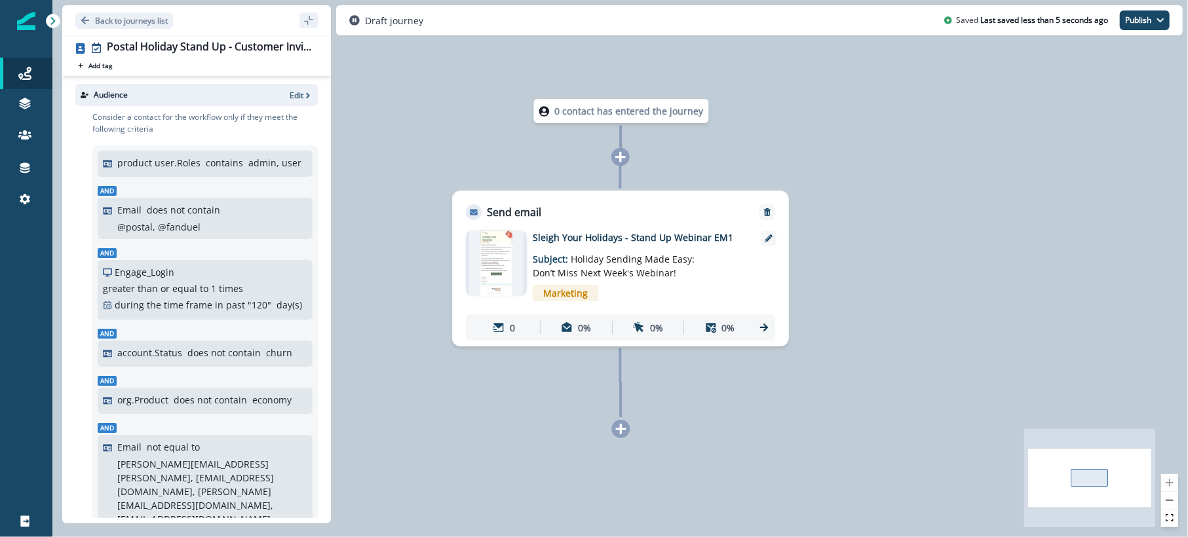
click at [854, 168] on div "0 contact has entered the journey Send email Email asset changed, journey repor…" at bounding box center [619, 268] width 1135 height 537
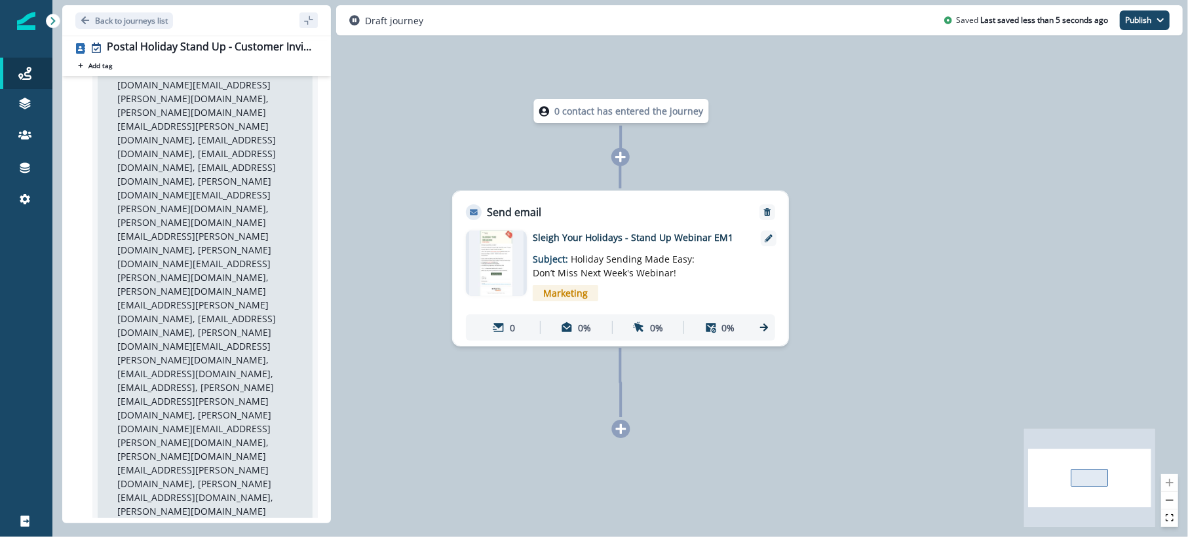
scroll to position [481, 0]
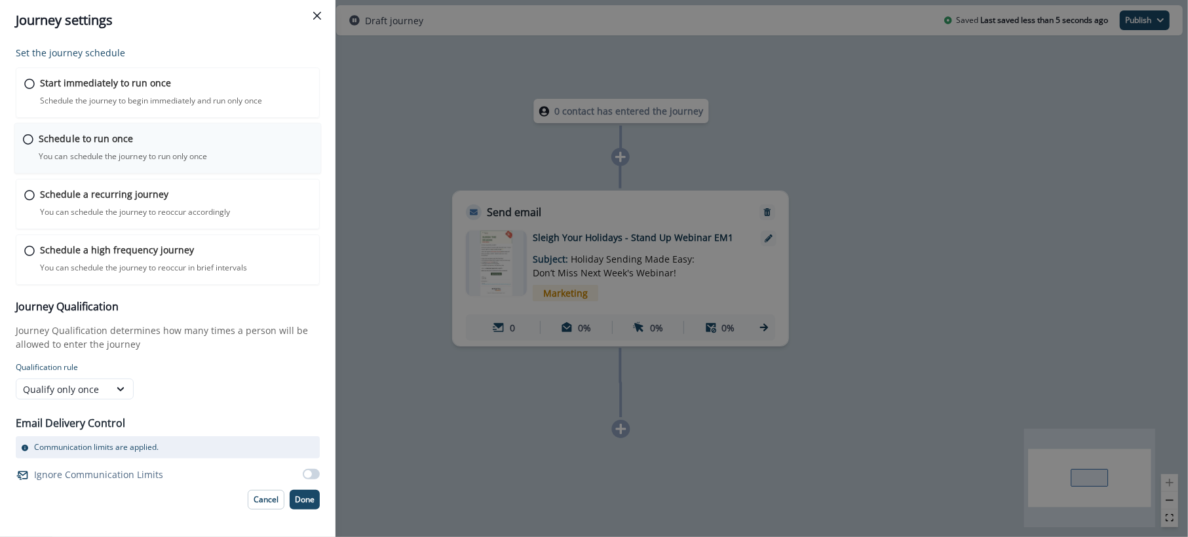
click at [90, 154] on p "You can schedule the journey to run only once" at bounding box center [123, 157] width 169 height 12
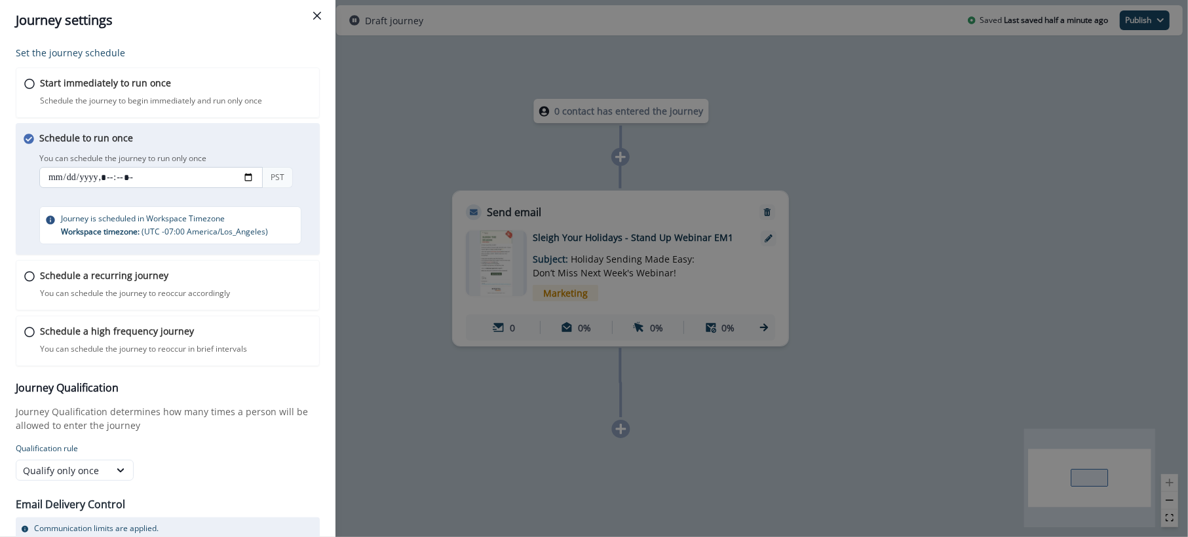
click at [58, 174] on input "datetime-local" at bounding box center [150, 177] width 223 height 21
click at [253, 174] on input "datetime-local" at bounding box center [150, 177] width 223 height 21
type input "**********"
click at [293, 121] on div "Start immediately to run once Schedule the journey to begin immediately and run…" at bounding box center [168, 216] width 304 height 299
click at [273, 156] on div "You can schedule the journey to run only once PST" at bounding box center [180, 171] width 282 height 43
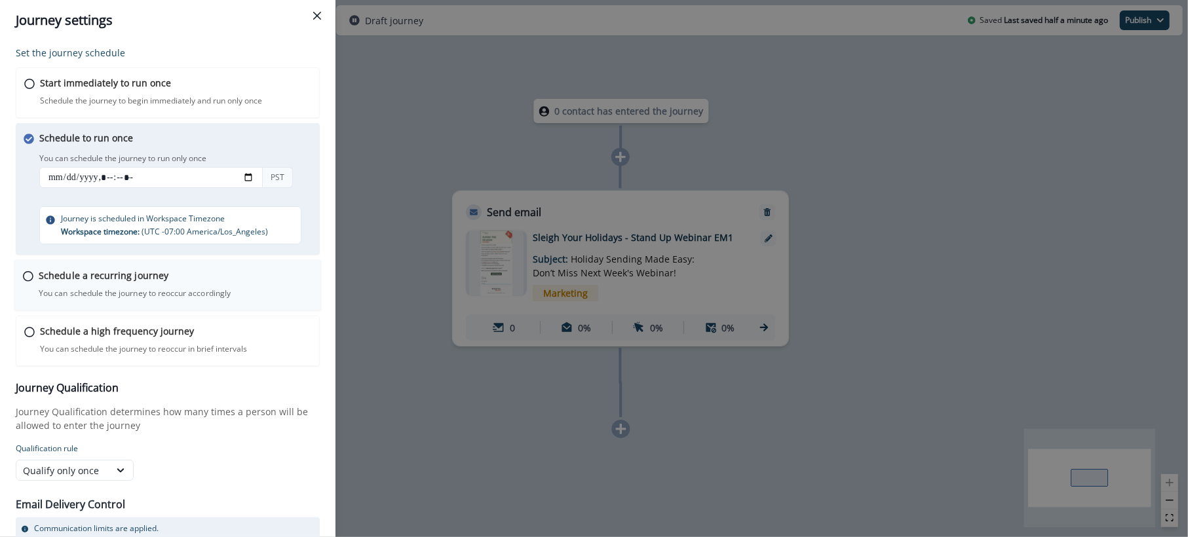
scroll to position [57, 0]
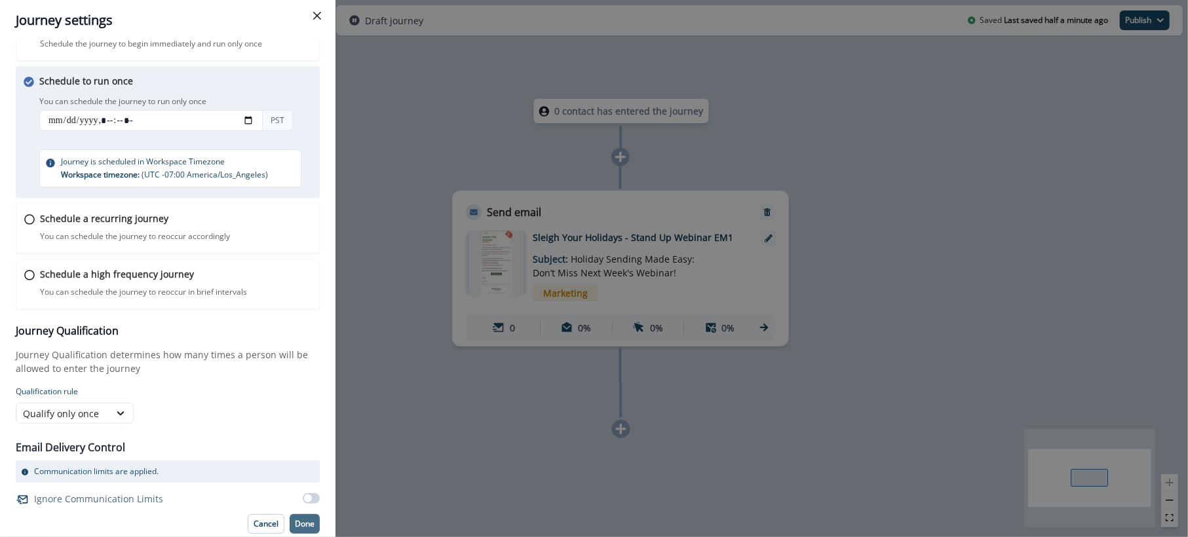
click at [297, 521] on p "Done" at bounding box center [305, 523] width 20 height 9
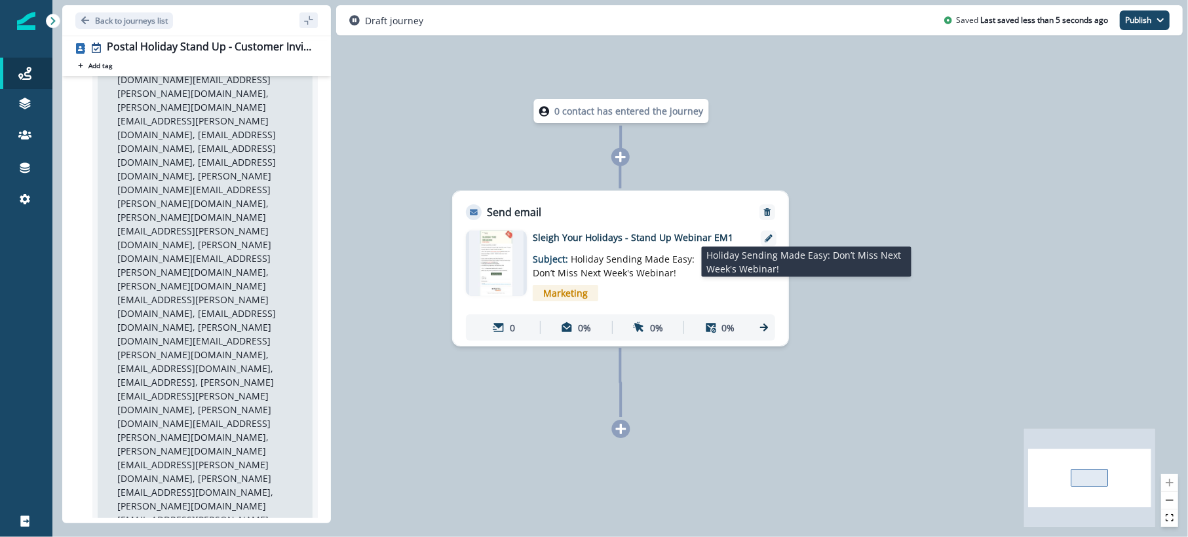
click at [658, 270] on span "Holiday Sending Made Easy: Don’t Miss Next Week's Webinar!" at bounding box center [614, 266] width 162 height 26
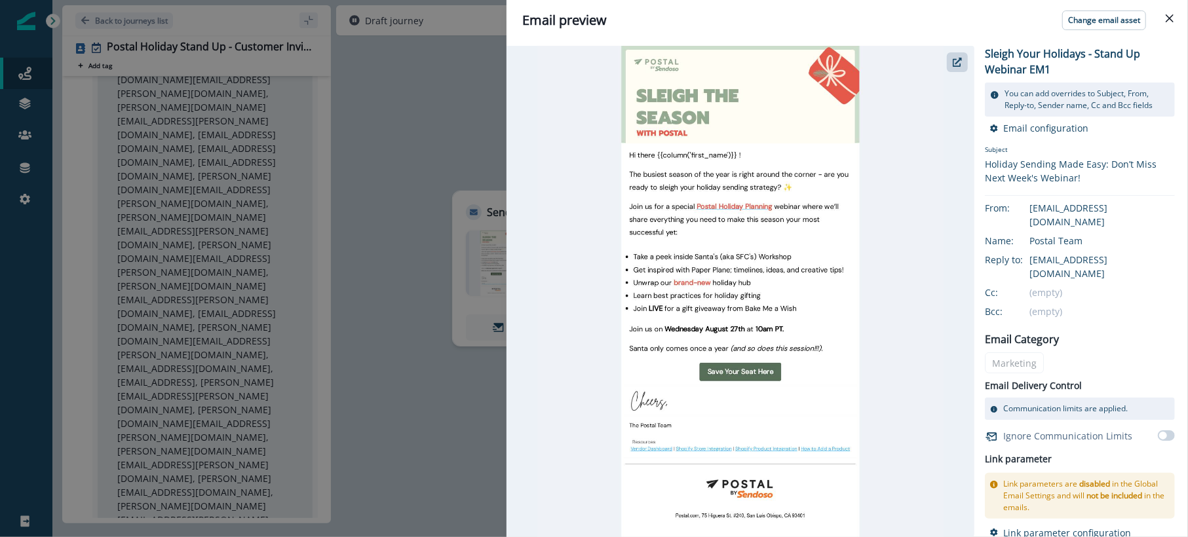
drag, startPoint x: 1163, startPoint y: 26, endPoint x: 903, endPoint y: 98, distance: 269.9
click at [1163, 26] on button "Close" at bounding box center [1169, 18] width 21 height 21
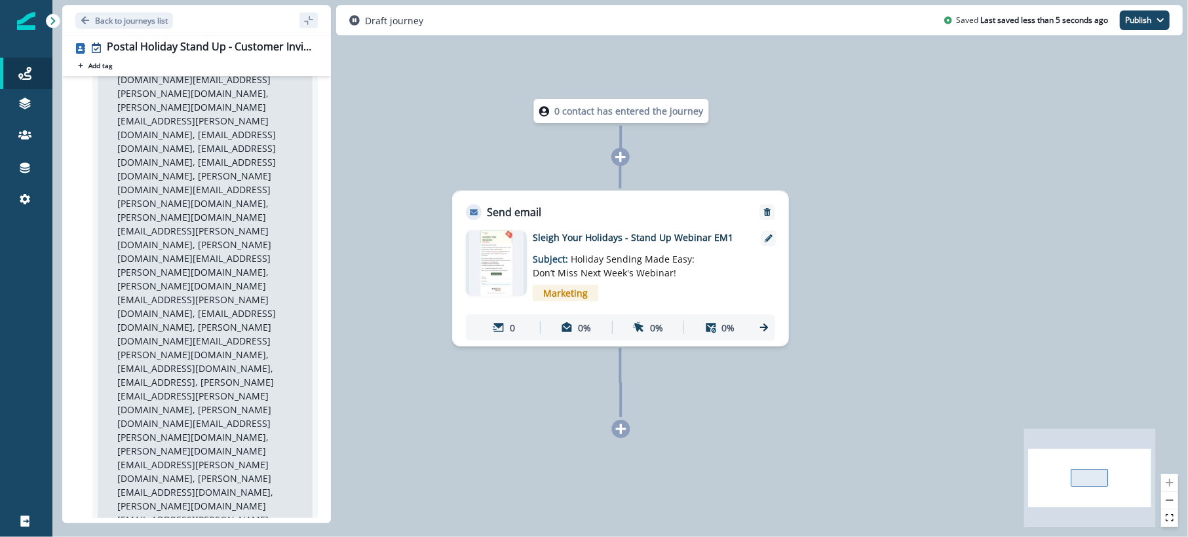
click at [498, 259] on img at bounding box center [496, 264] width 54 height 66
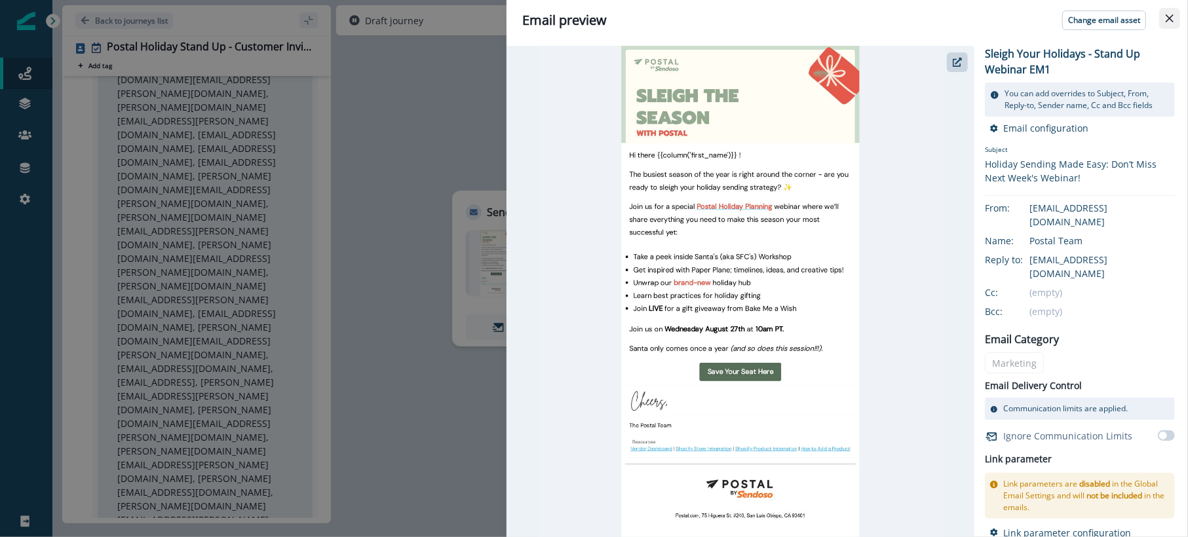
click at [1163, 15] on button "Close" at bounding box center [1169, 18] width 21 height 21
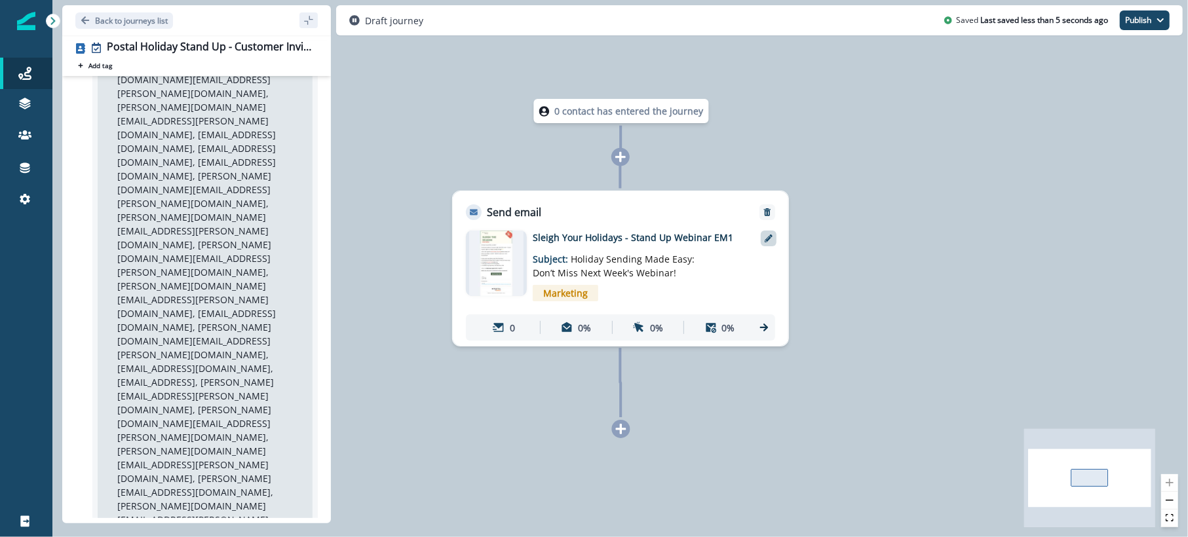
click at [767, 235] on icon at bounding box center [768, 239] width 8 height 8
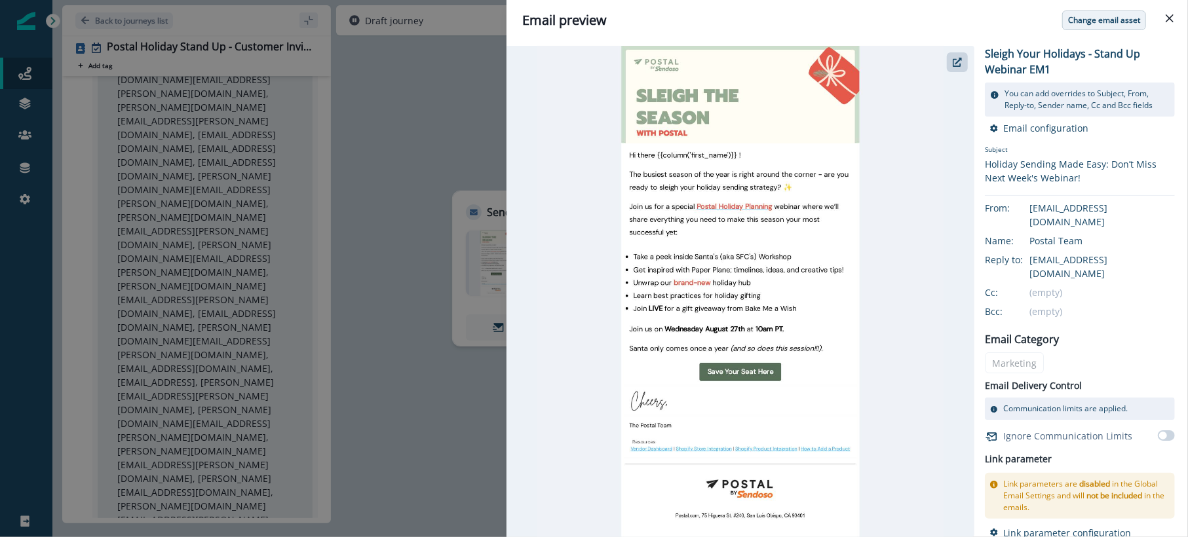
click at [1129, 20] on p "Change email asset" at bounding box center [1104, 20] width 72 height 9
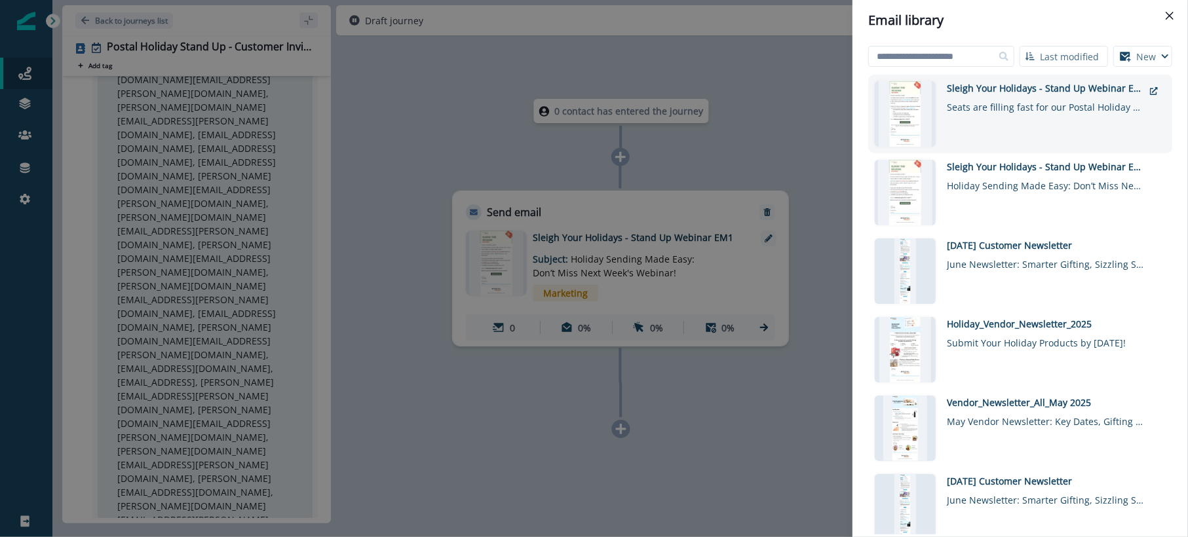
click at [1019, 98] on div "Seats are filling fast for our Postal Holiday Planning Webinar ✨" at bounding box center [1045, 104] width 197 height 19
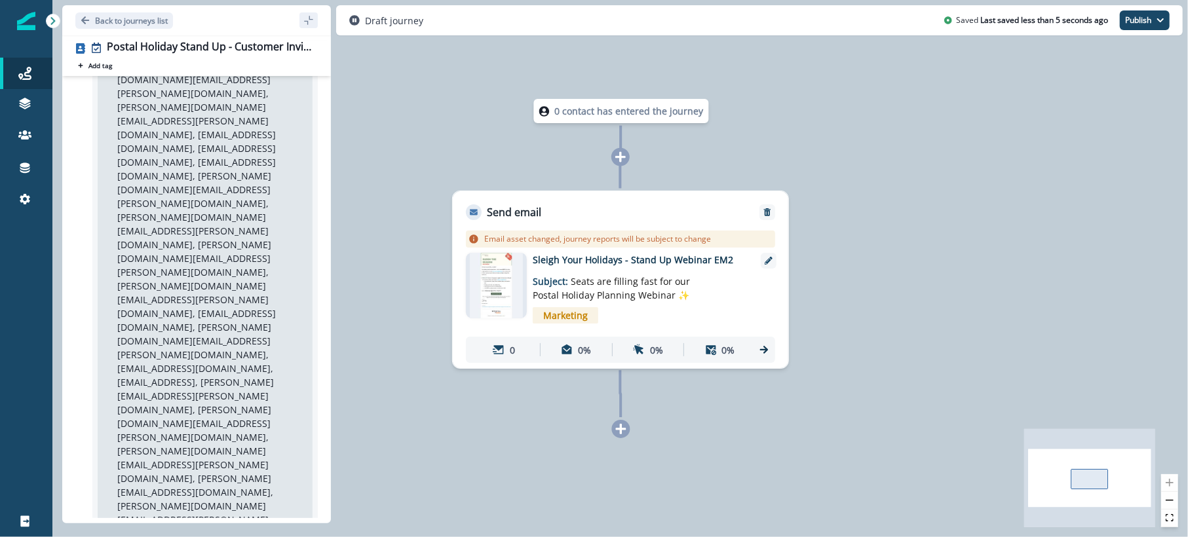
click at [481, 279] on img at bounding box center [496, 286] width 53 height 66
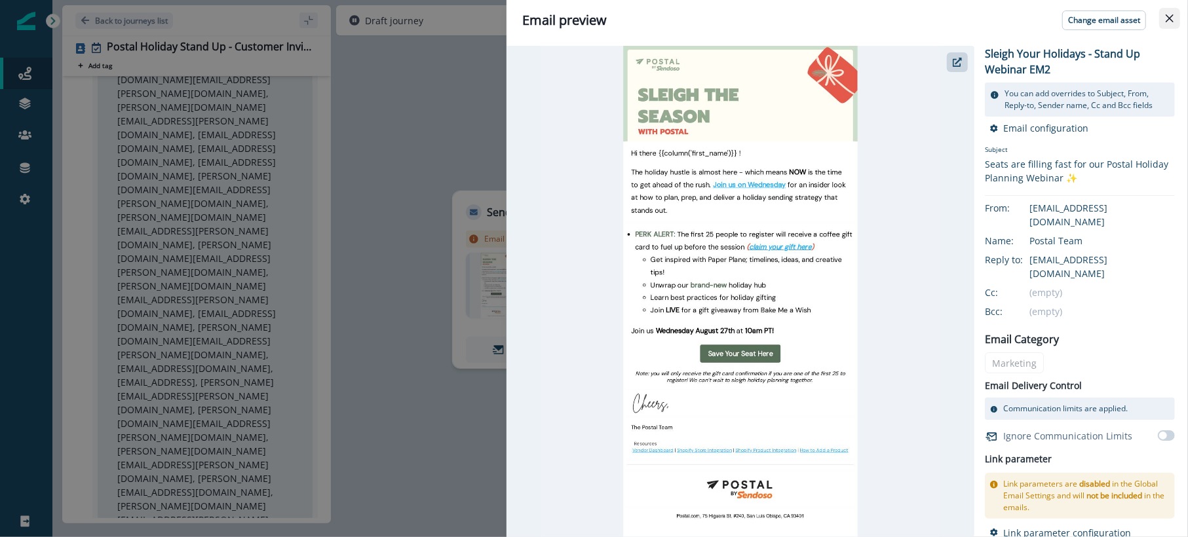
click at [1171, 16] on icon "Close" at bounding box center [1169, 18] width 8 height 8
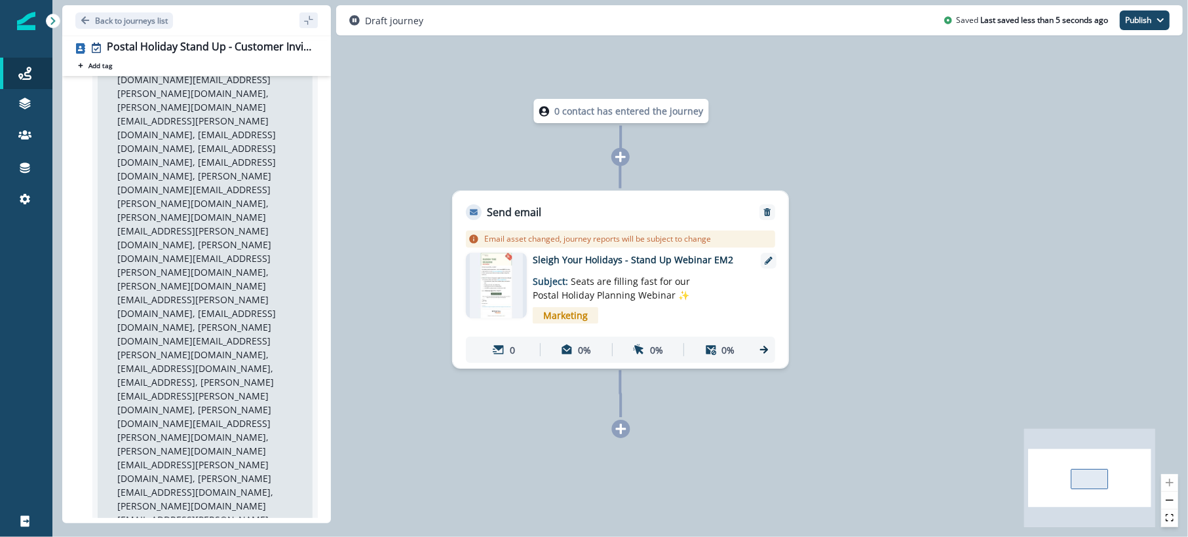
click at [971, 258] on div "0 contact has entered the journey Send email Email asset changed, journey repor…" at bounding box center [619, 268] width 1135 height 537
click at [102, 18] on p "Back to journeys list" at bounding box center [131, 20] width 73 height 11
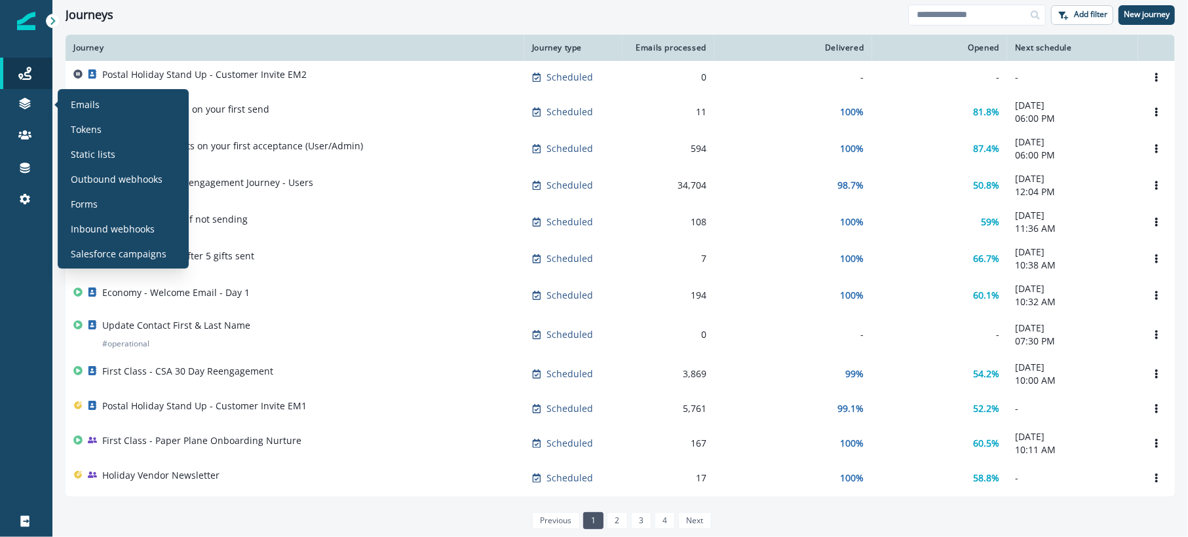
click at [62, 96] on section "Emails Tokens Static lists Outbound webhooks Forms Inbound webhooks Salesforce …" at bounding box center [123, 178] width 131 height 179
click at [69, 99] on div "Emails" at bounding box center [123, 104] width 121 height 20
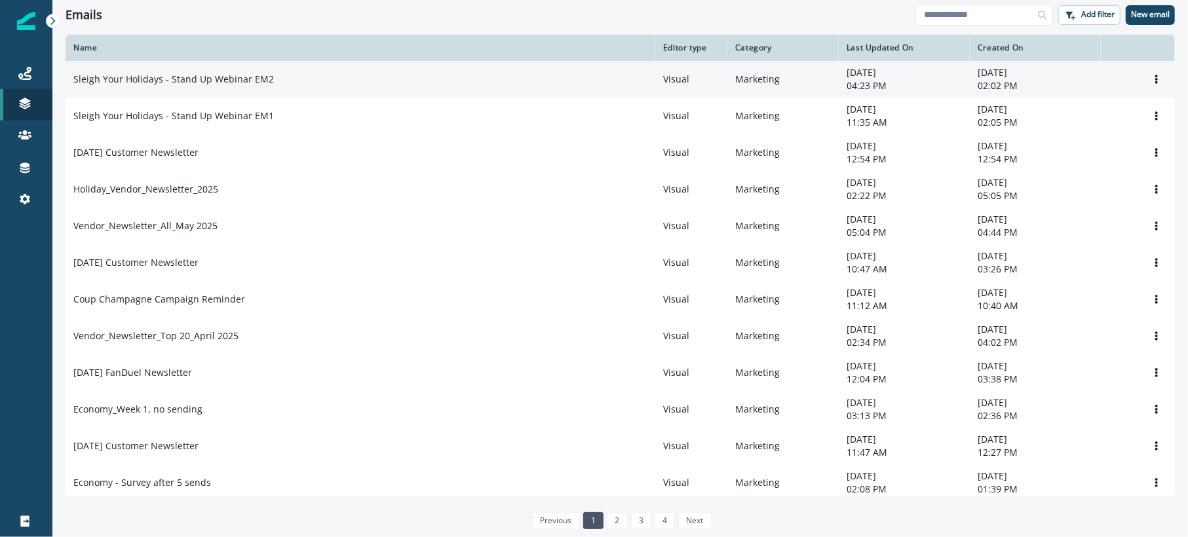
click at [167, 75] on p "Sleigh Your Holidays - Stand Up Webinar EM2" at bounding box center [173, 79] width 200 height 13
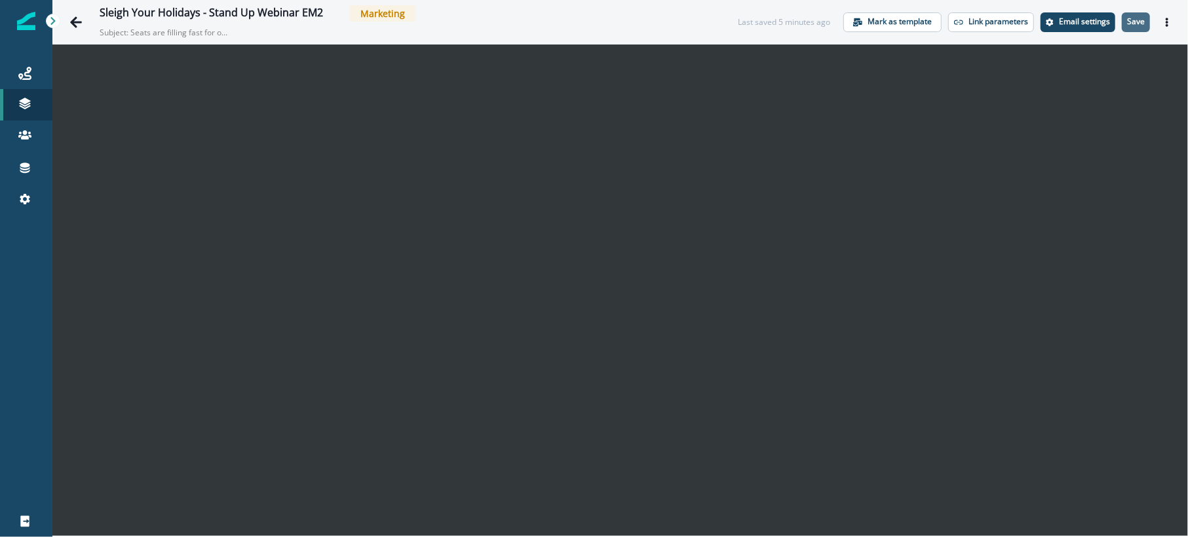
click at [1134, 28] on button "Save" at bounding box center [1136, 22] width 28 height 20
click at [29, 66] on div "Journeys" at bounding box center [26, 74] width 42 height 16
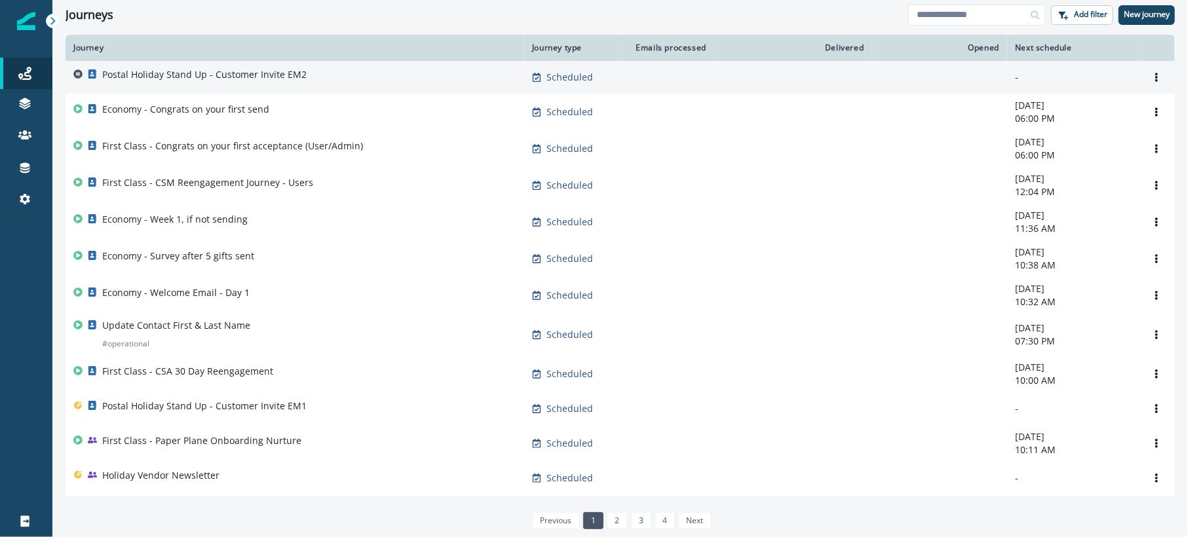
click at [166, 86] on div "Postal Holiday Stand Up - Customer Invite EM2" at bounding box center [204, 77] width 204 height 18
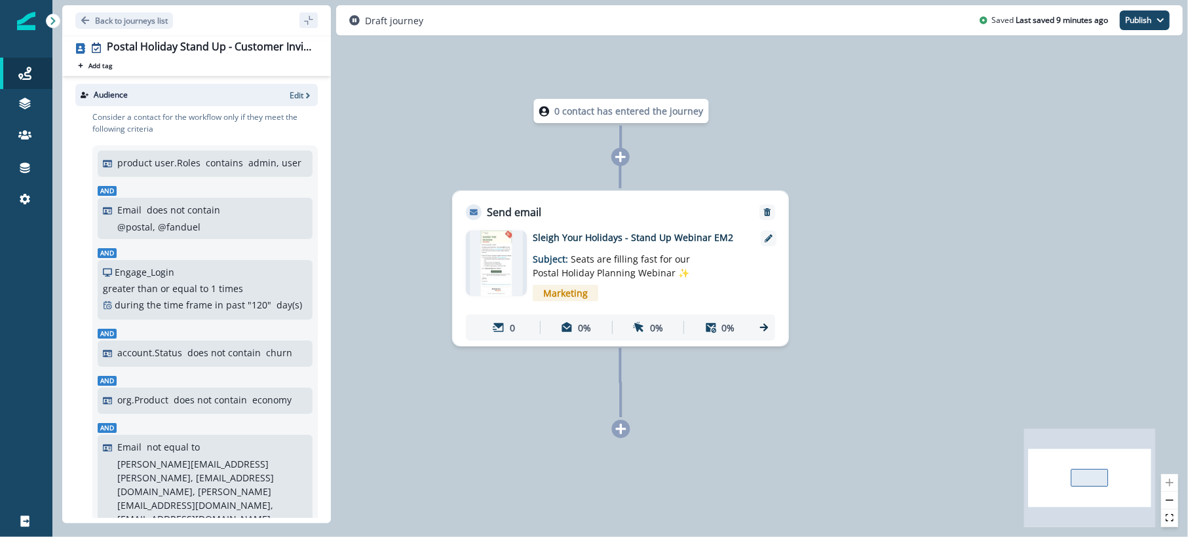
click at [492, 269] on img at bounding box center [496, 264] width 53 height 66
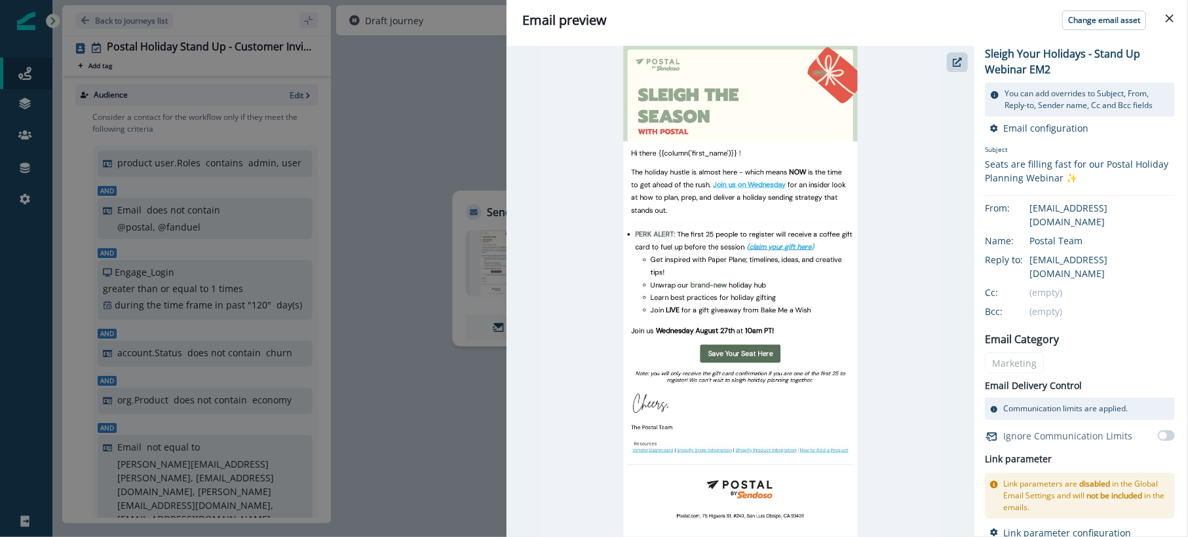
click at [707, 244] on img at bounding box center [739, 291] width 399 height 491
click at [419, 239] on div "Email preview Change email asset Sleigh Your Holidays - Stand Up Webinar EM2 Yo…" at bounding box center [594, 268] width 1188 height 537
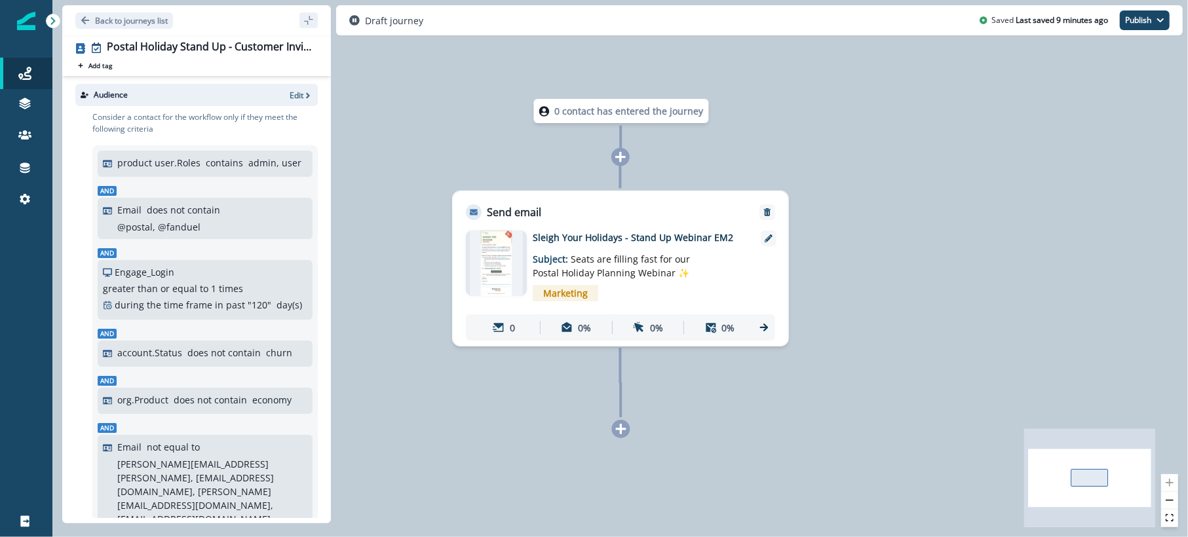
click at [1135, 32] on div "Draft journey Saved Last saved 9 minutes ago Publish as active journey as inact…" at bounding box center [759, 20] width 846 height 30
click at [1122, 25] on button "Publish" at bounding box center [1145, 20] width 50 height 20
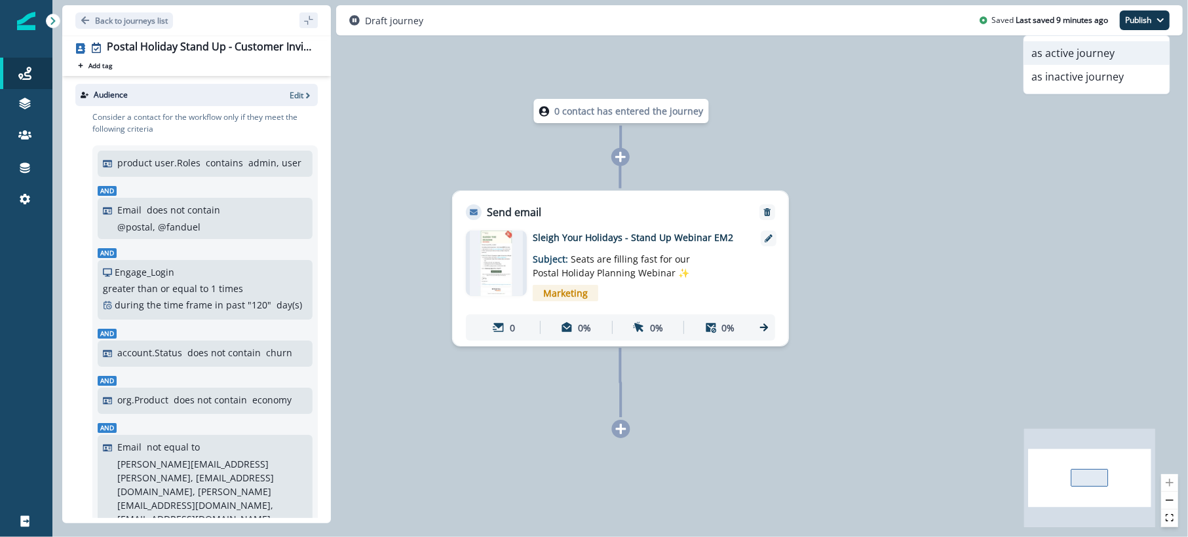
click at [1095, 56] on button "as active journey" at bounding box center [1096, 53] width 145 height 24
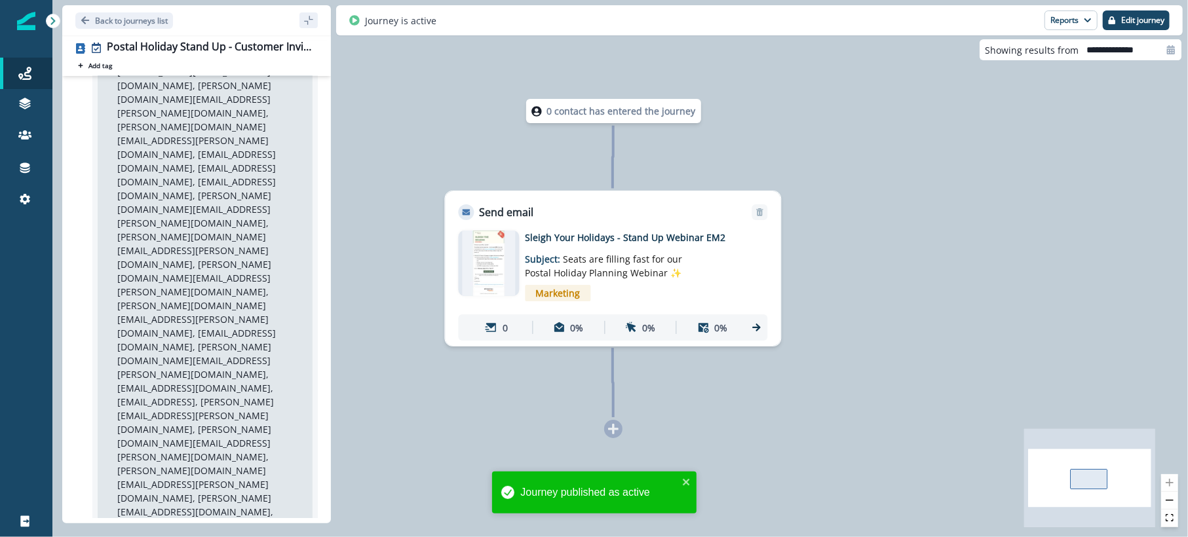
scroll to position [516, 0]
